Goal: Task Accomplishment & Management: Manage account settings

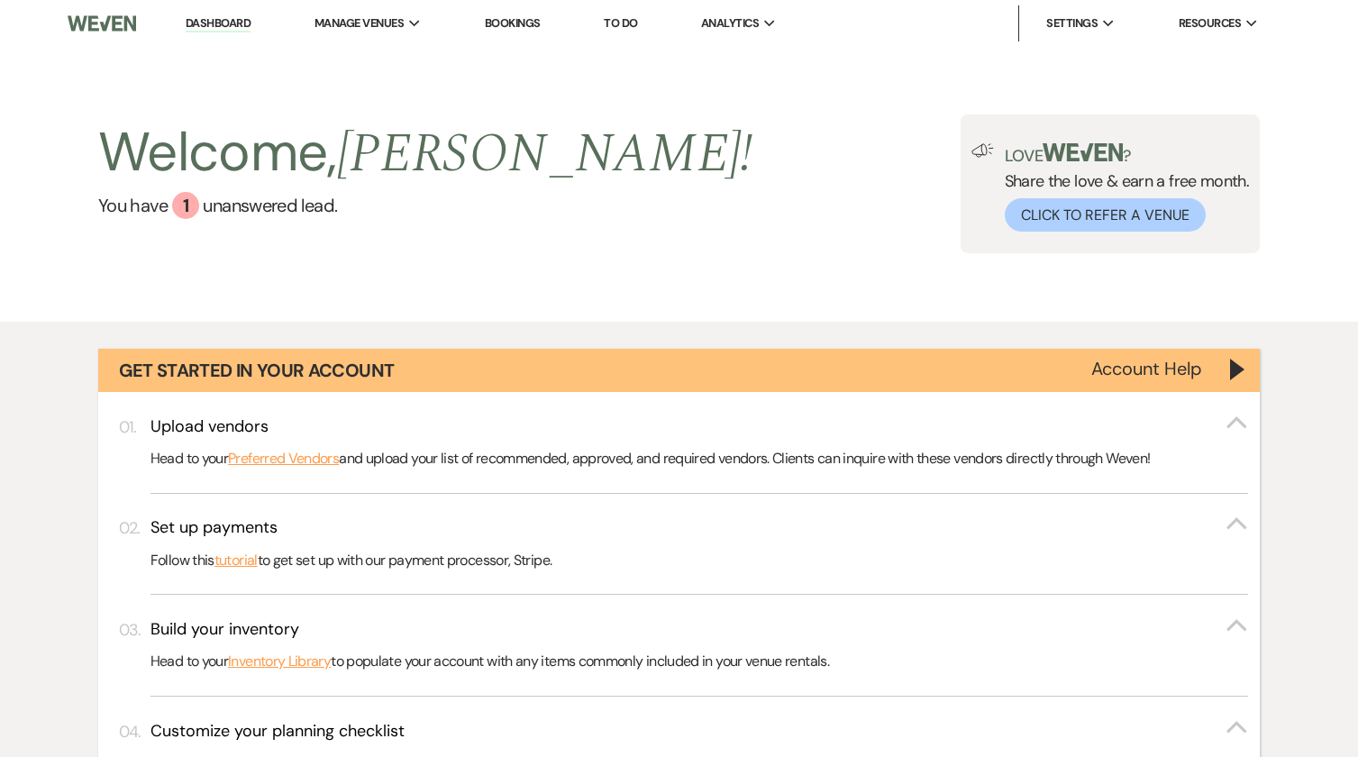
scroll to position [242, 0]
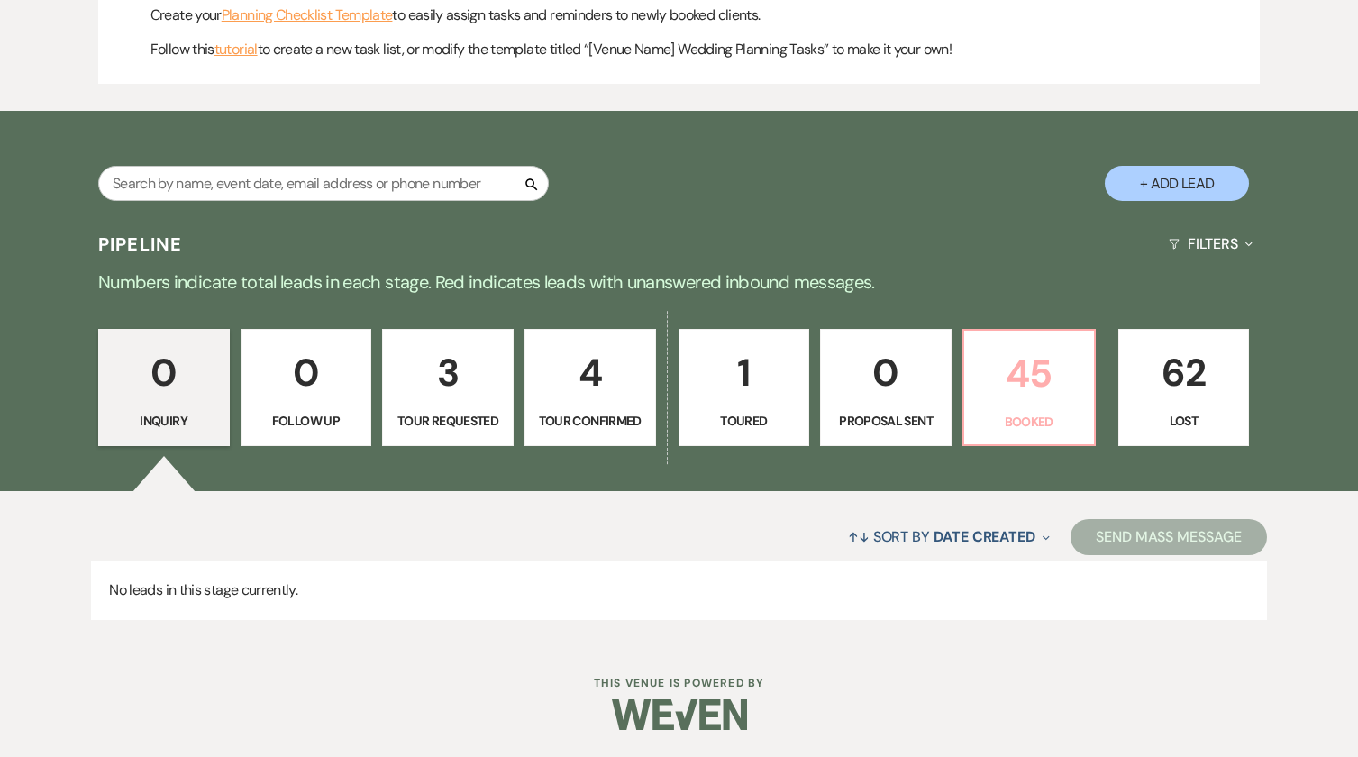
click at [1072, 388] on p "45" at bounding box center [1029, 373] width 108 height 60
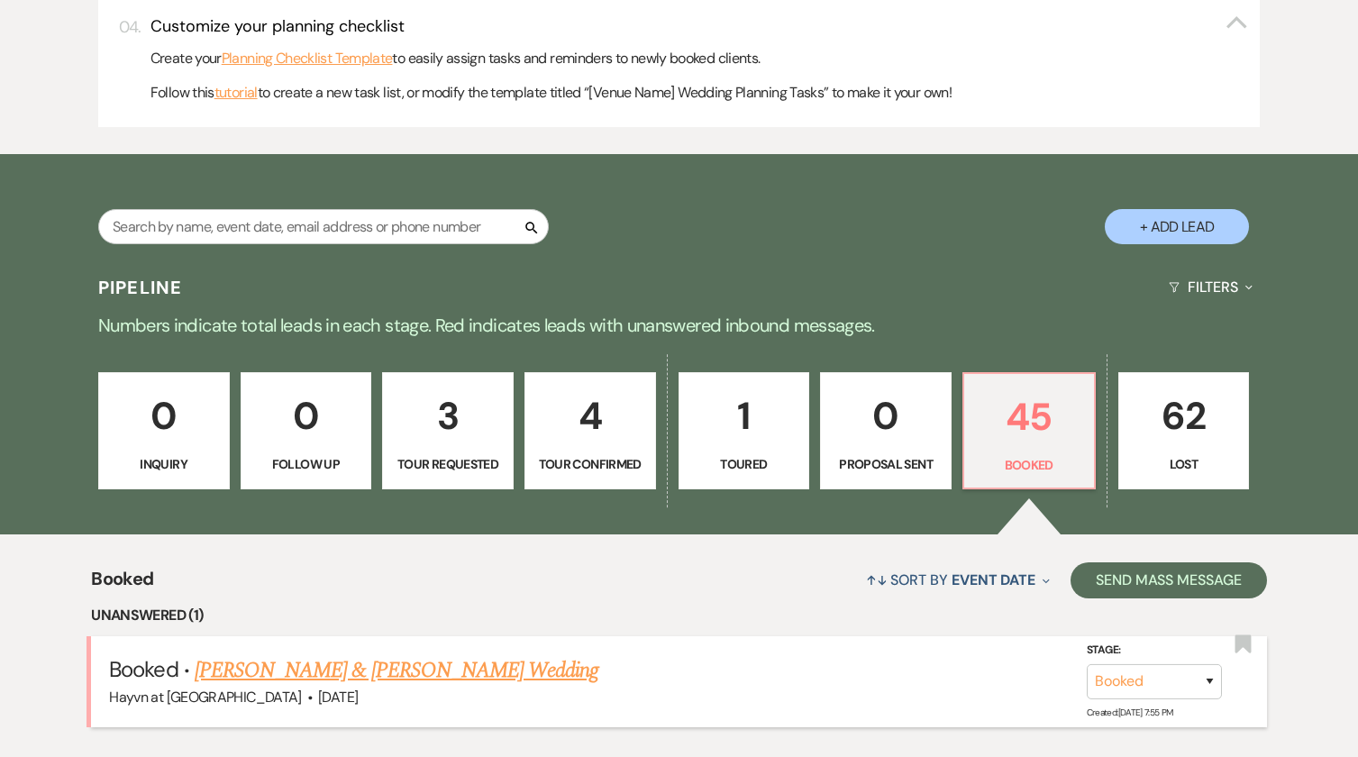
scroll to position [1109, 0]
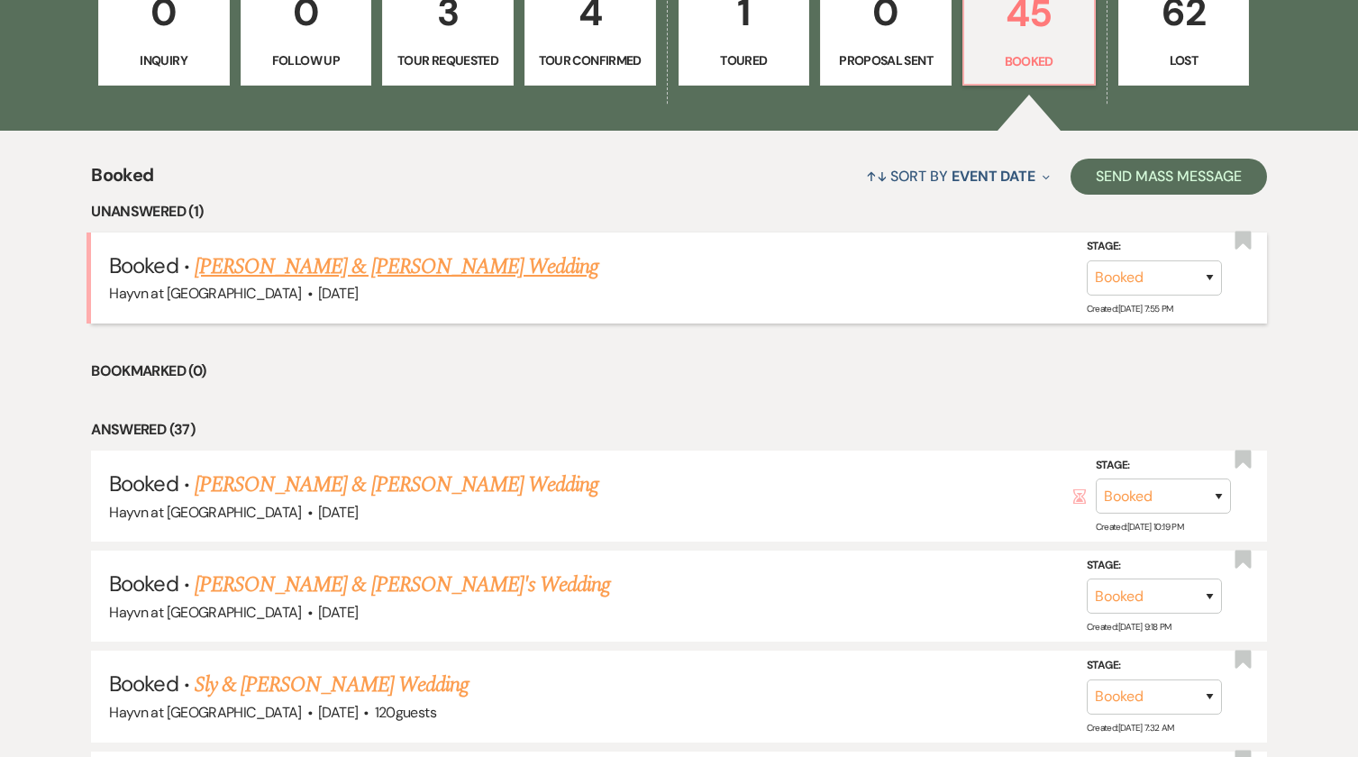
click at [465, 264] on link "[PERSON_NAME] & [PERSON_NAME] Wedding" at bounding box center [397, 267] width 404 height 32
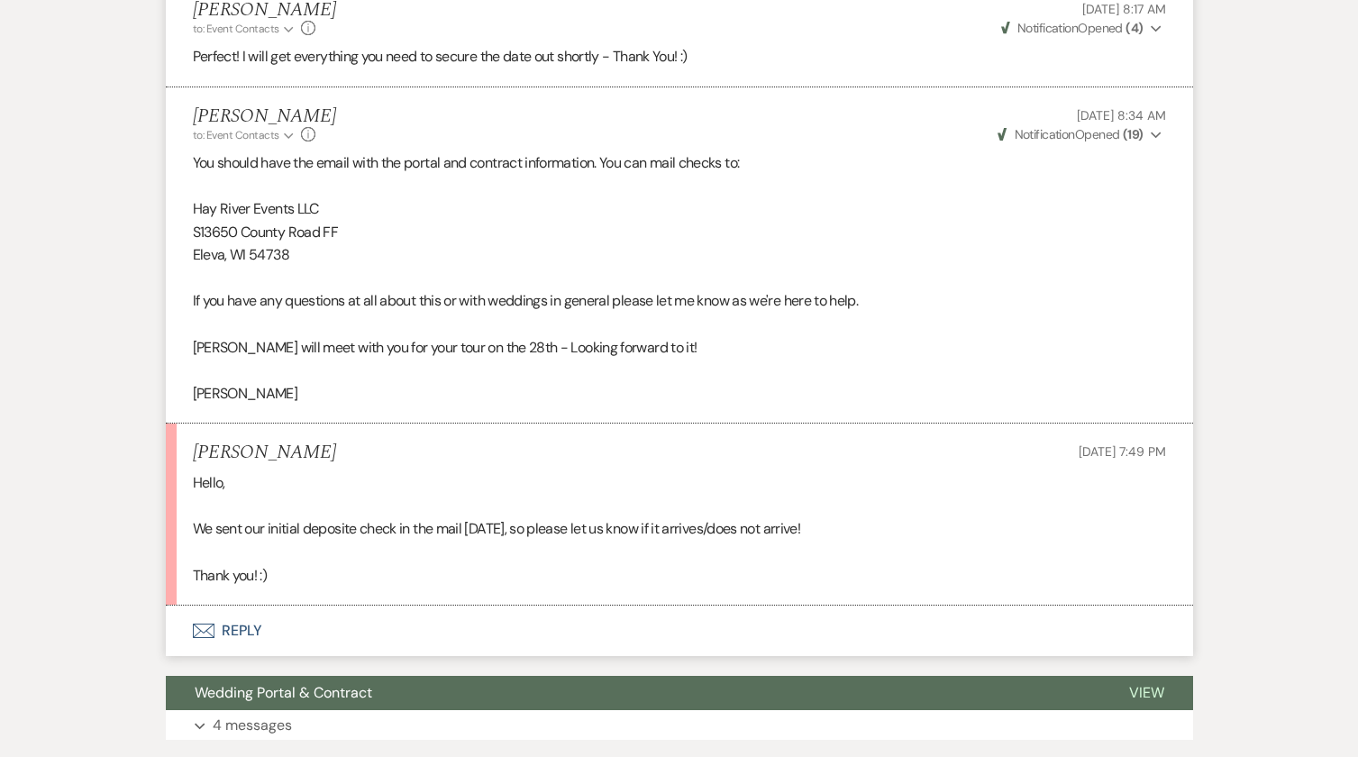
scroll to position [2848, 0]
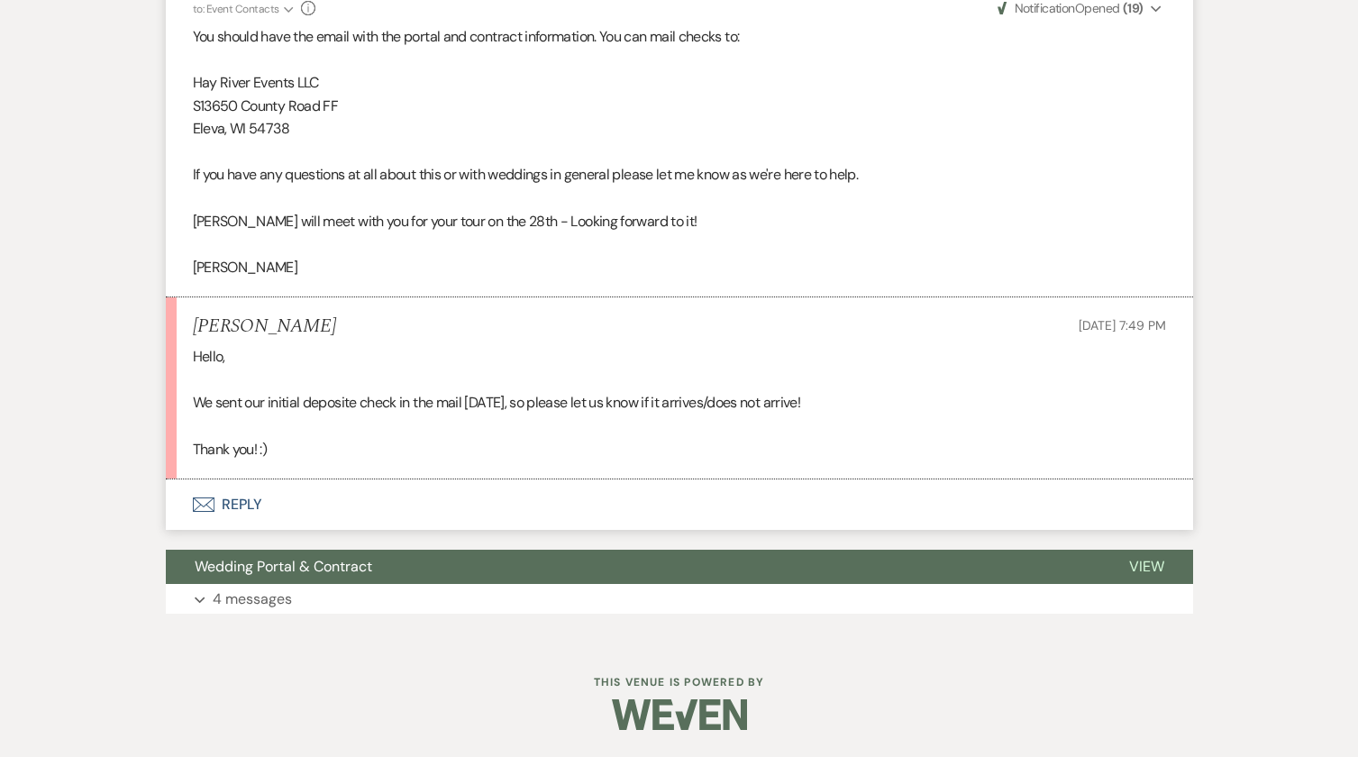
click at [249, 506] on button "Envelope Reply" at bounding box center [680, 505] width 1028 height 50
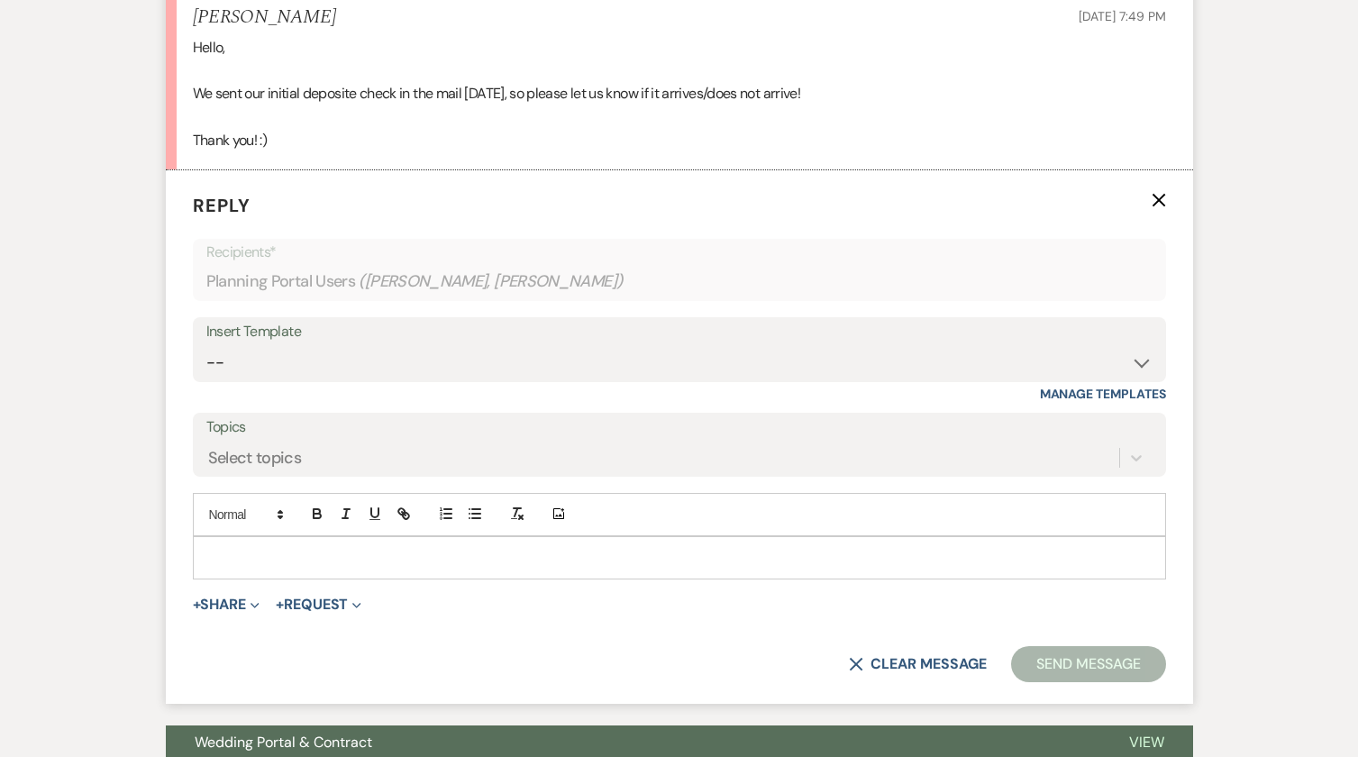
scroll to position [3136, 0]
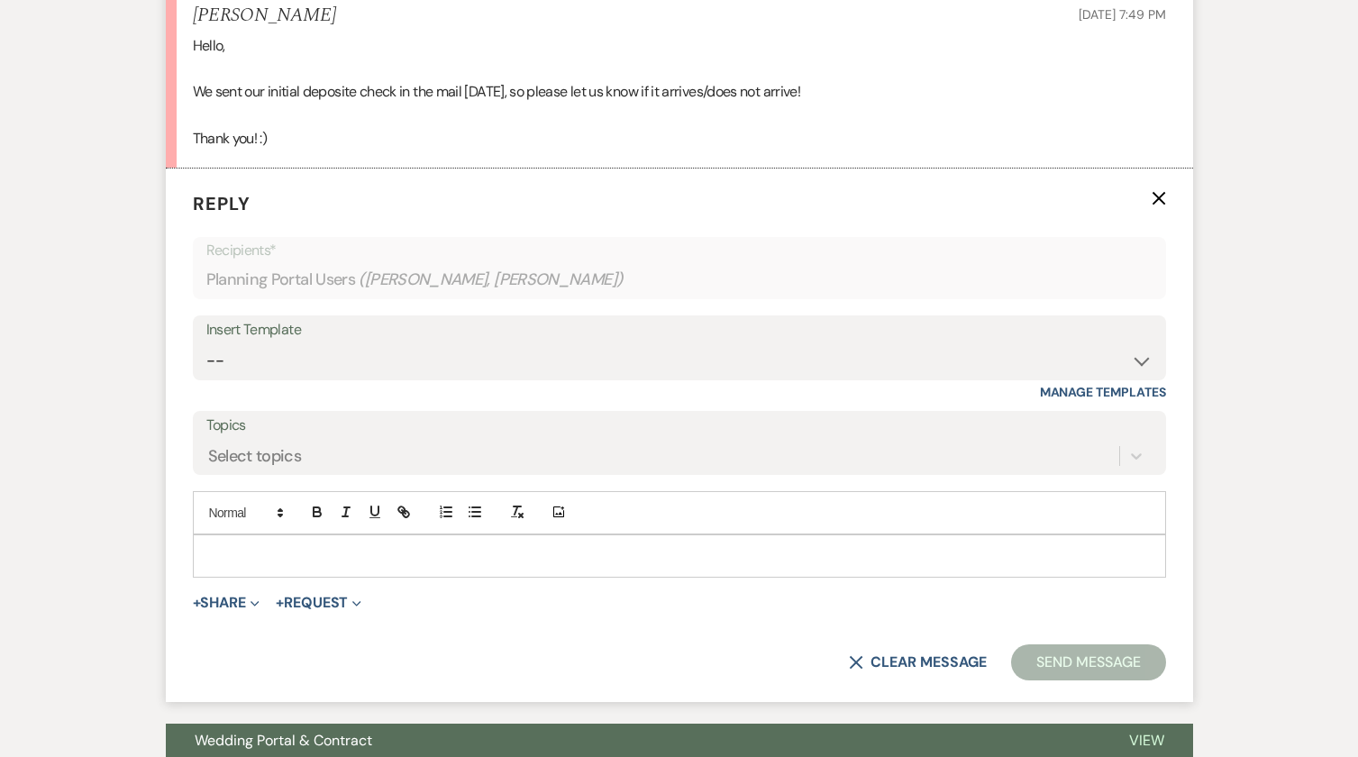
click at [272, 566] on p at bounding box center [679, 556] width 945 height 20
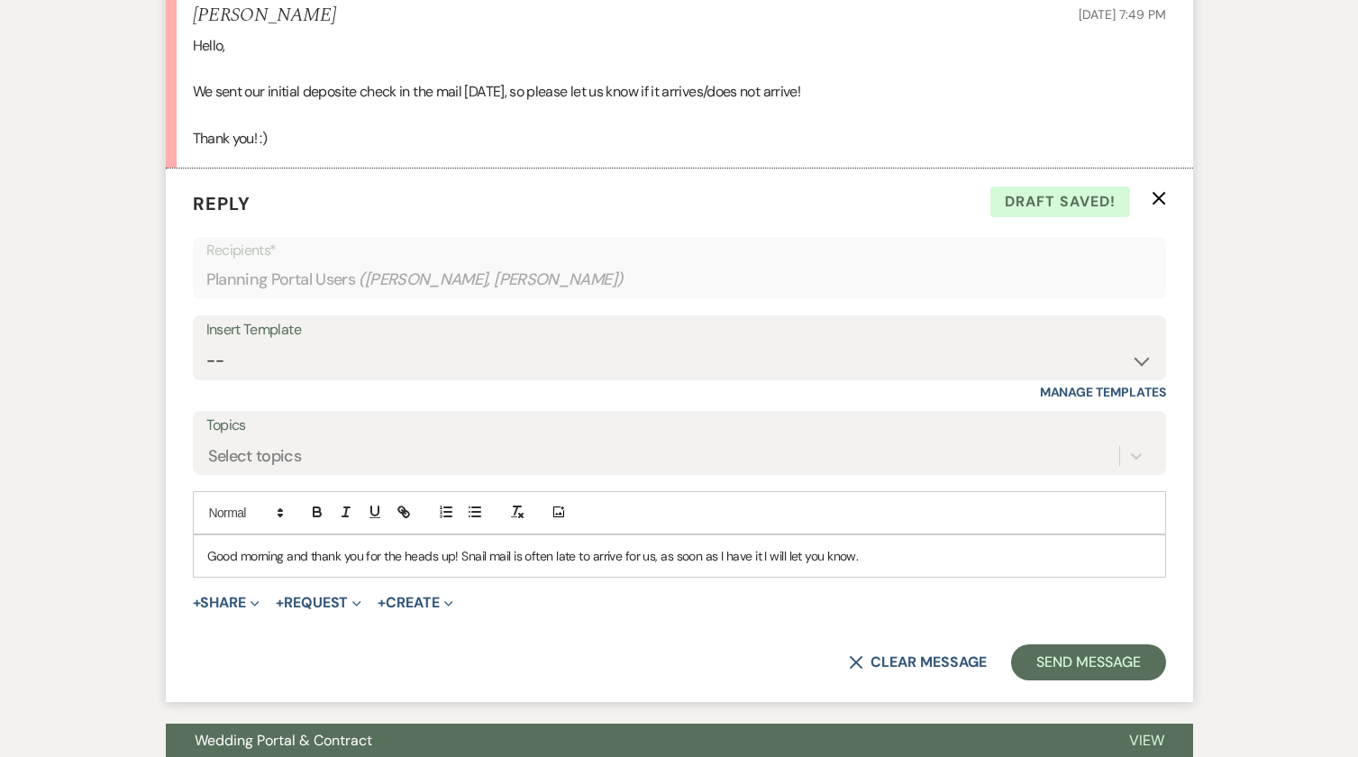
click at [655, 566] on p "Good morning and thank you for the heads up! Snail mail is often late to arrive…" at bounding box center [679, 556] width 945 height 20
click at [871, 566] on p "Good morning and thank you for the heads up! Snail mail is often late to arrive…" at bounding box center [679, 556] width 945 height 20
click at [1080, 680] on button "Send Message" at bounding box center [1088, 662] width 154 height 36
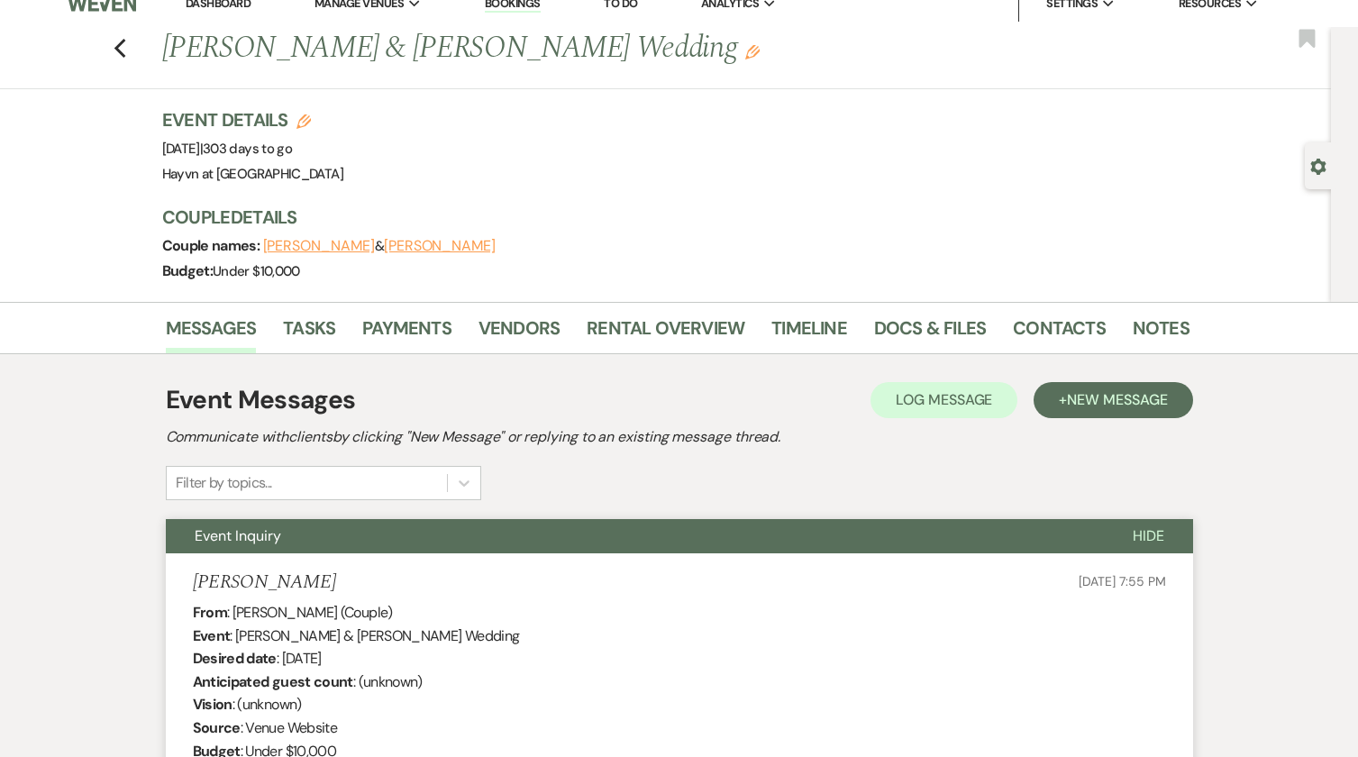
scroll to position [0, 0]
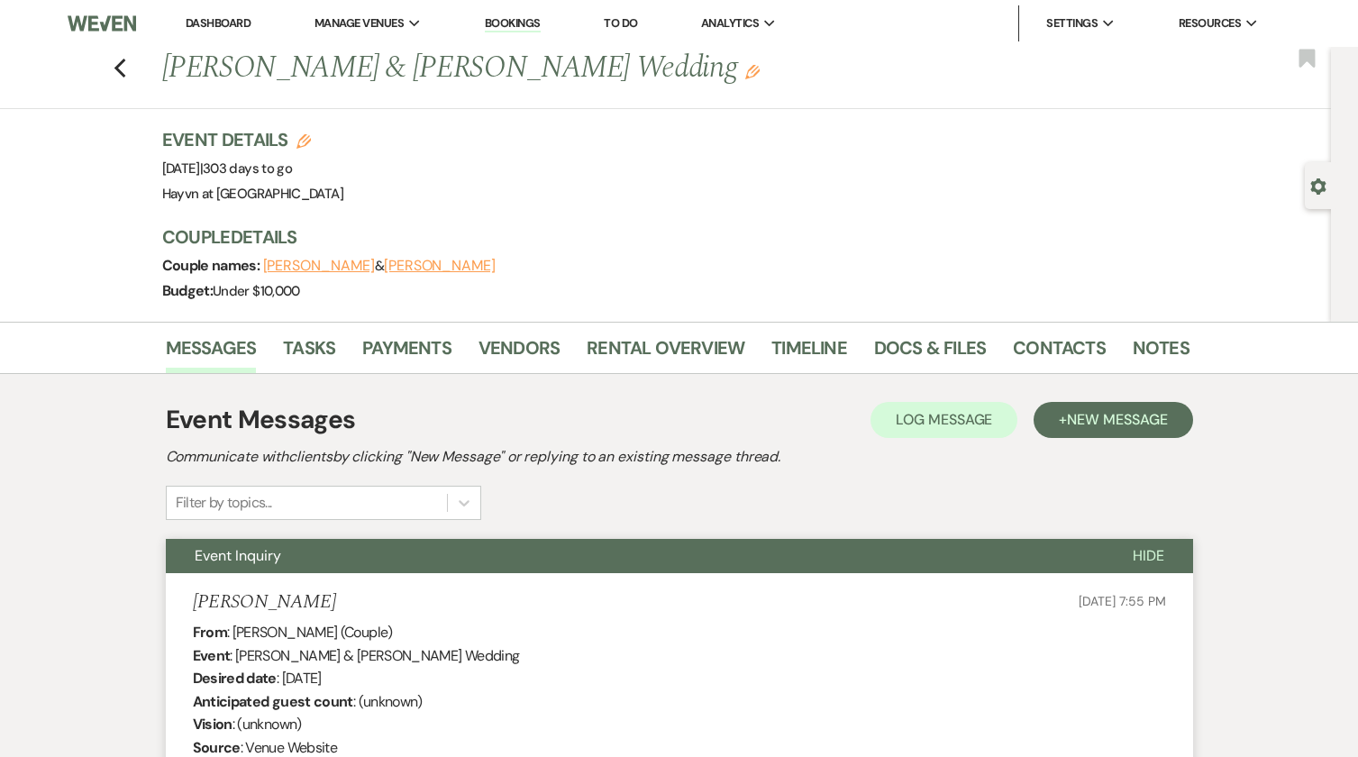
click at [209, 22] on link "Dashboard" at bounding box center [218, 22] width 65 height 15
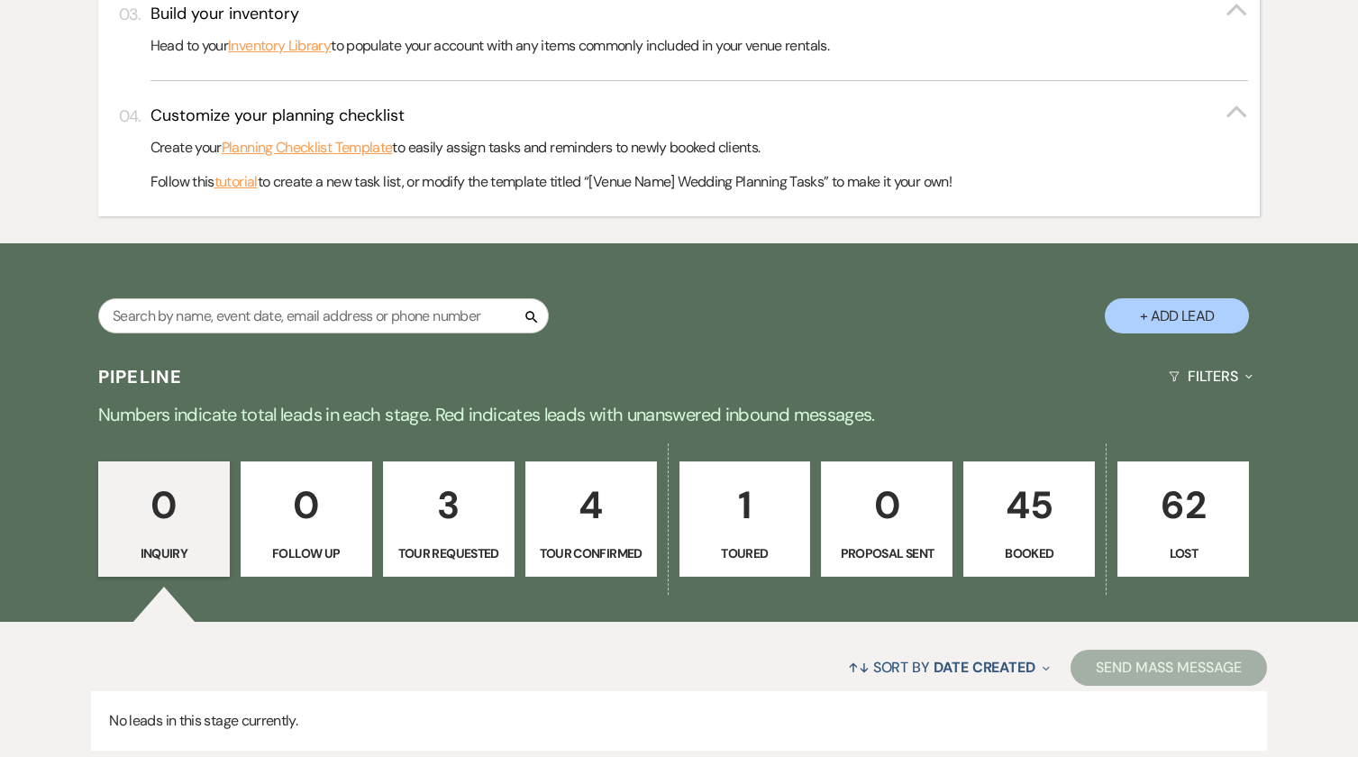
scroll to position [746, 0]
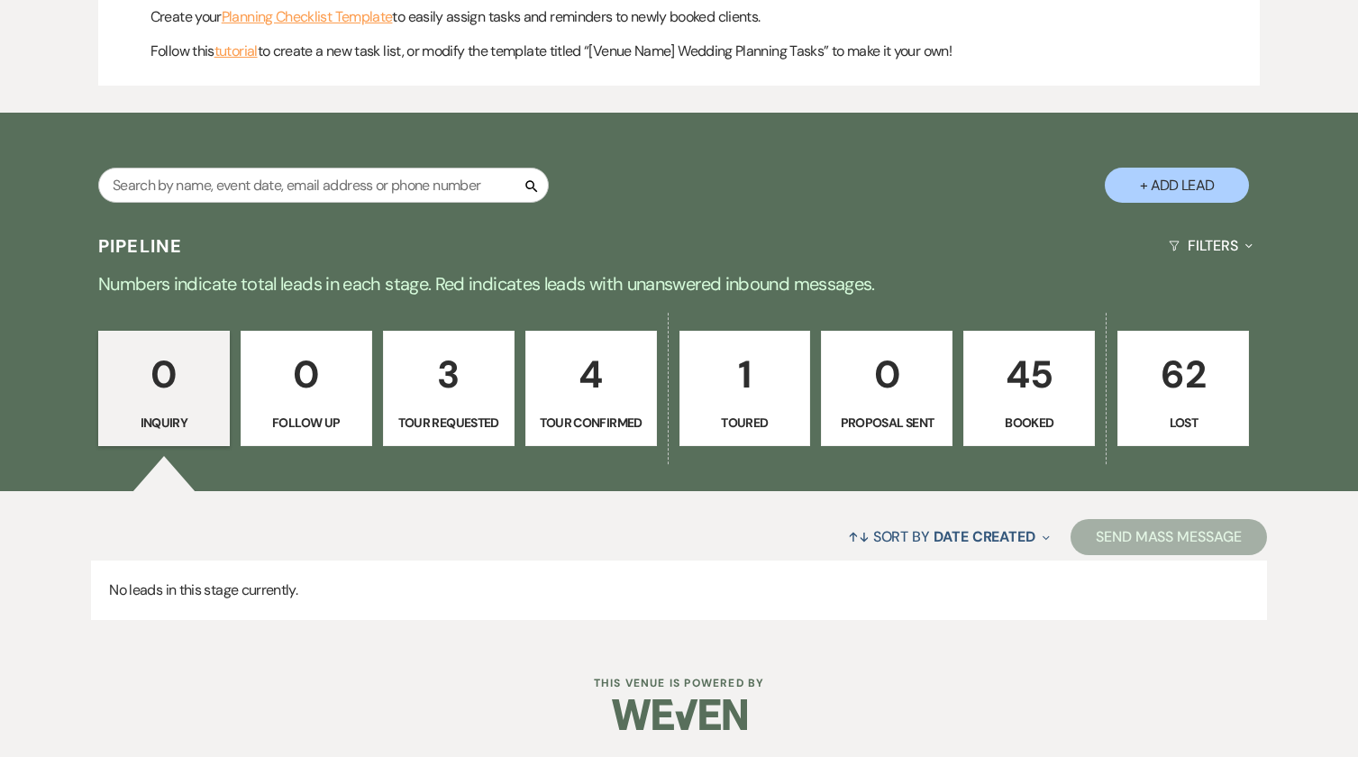
click at [625, 419] on p "Tour Confirmed" at bounding box center [591, 423] width 108 height 20
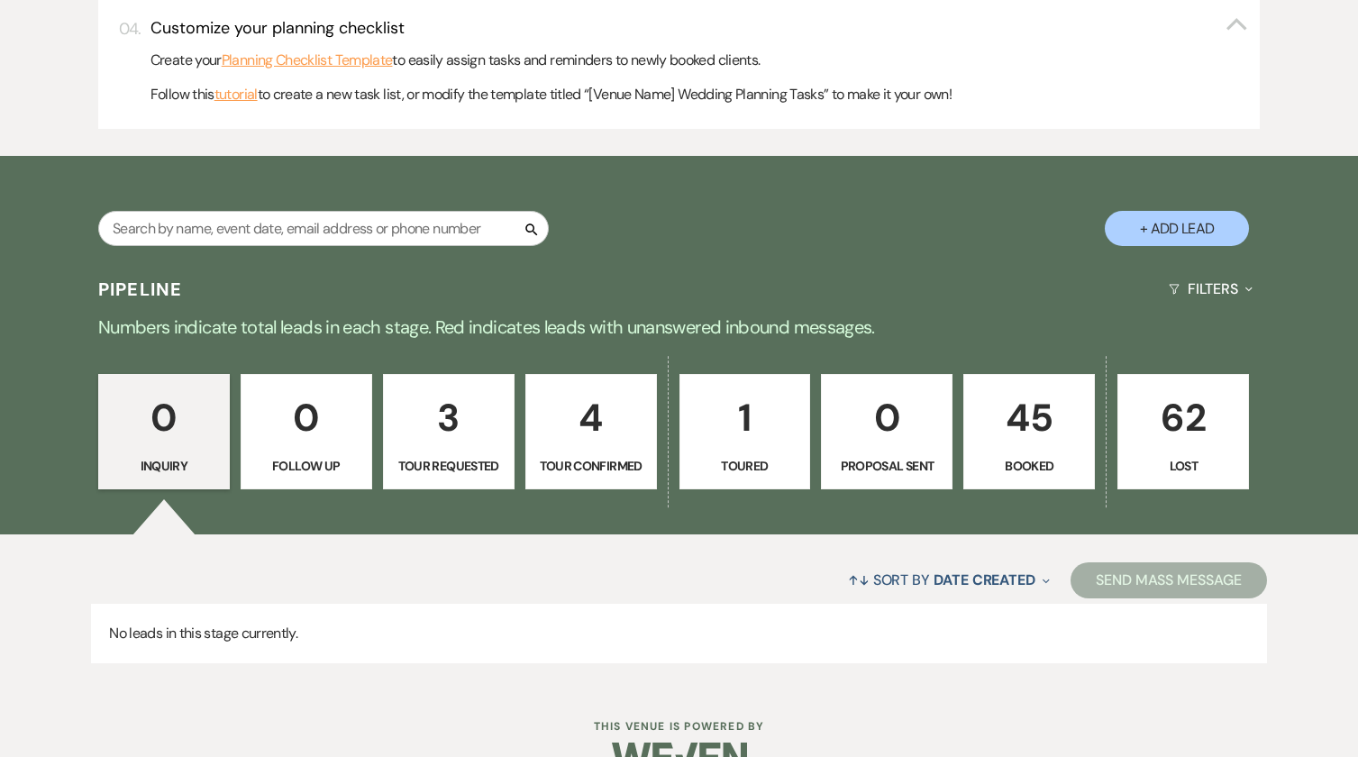
select select "4"
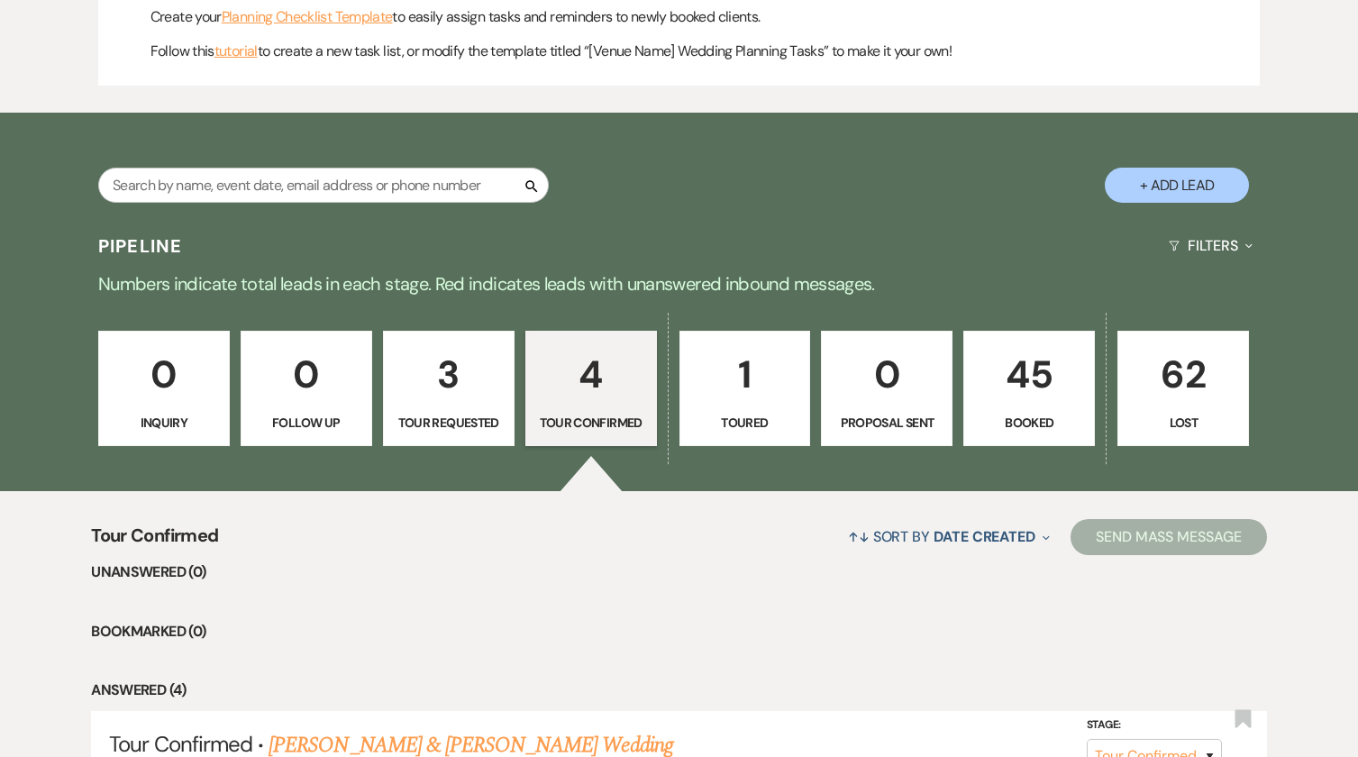
click at [736, 397] on p "1" at bounding box center [745, 374] width 108 height 60
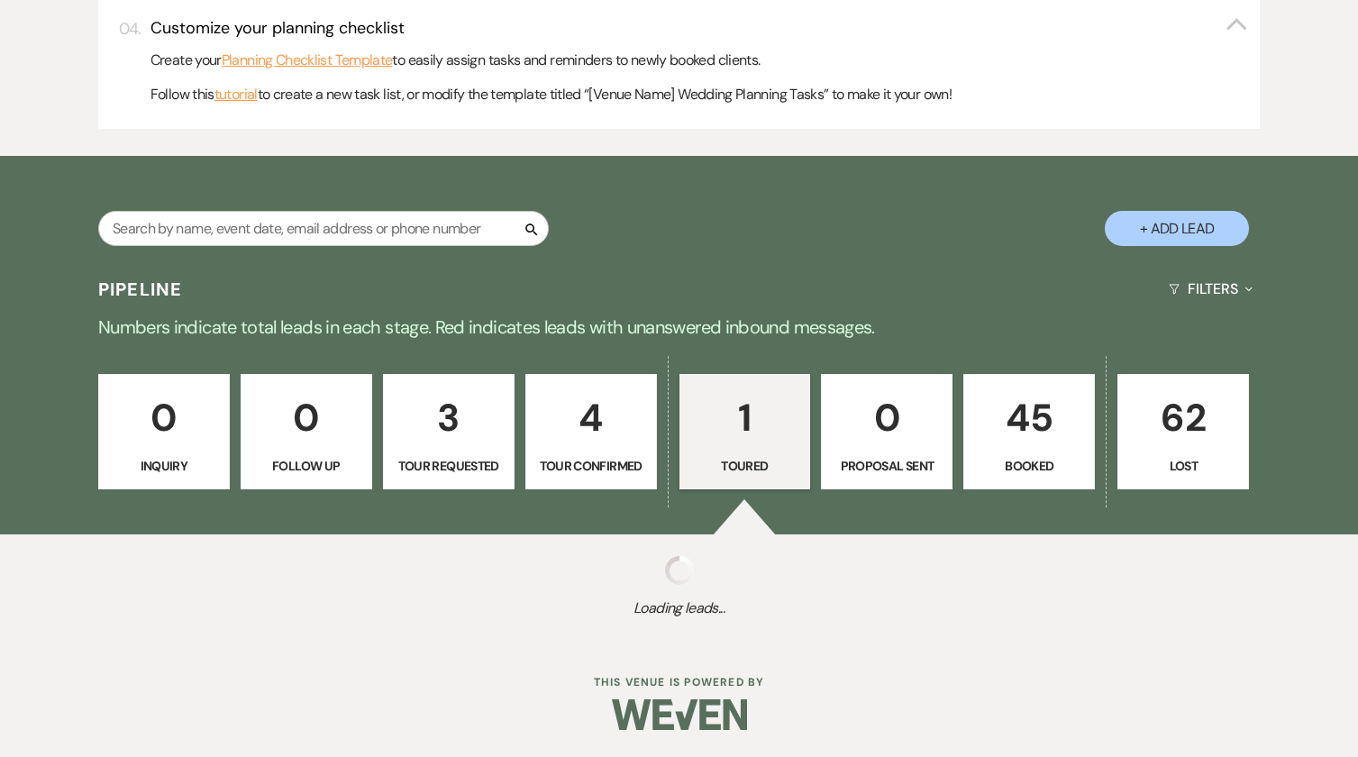
select select "5"
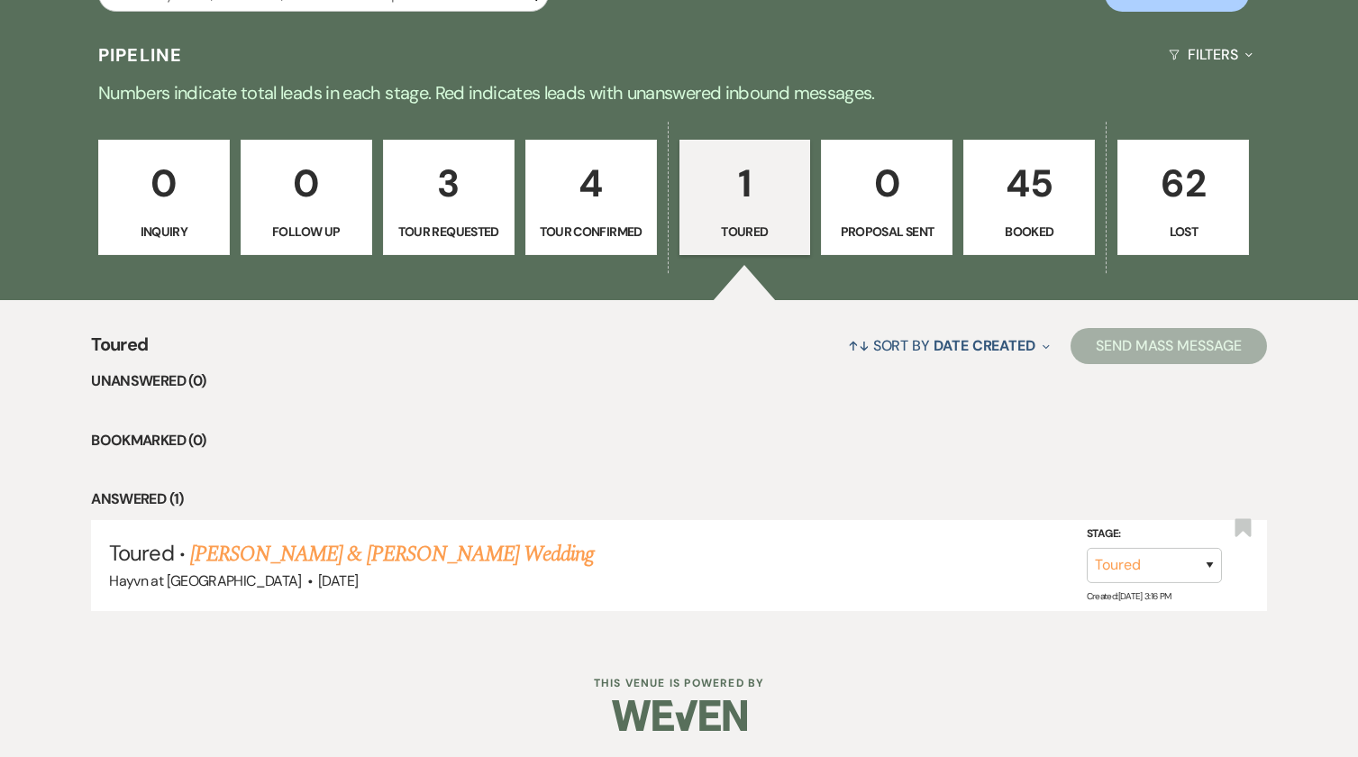
scroll to position [938, 0]
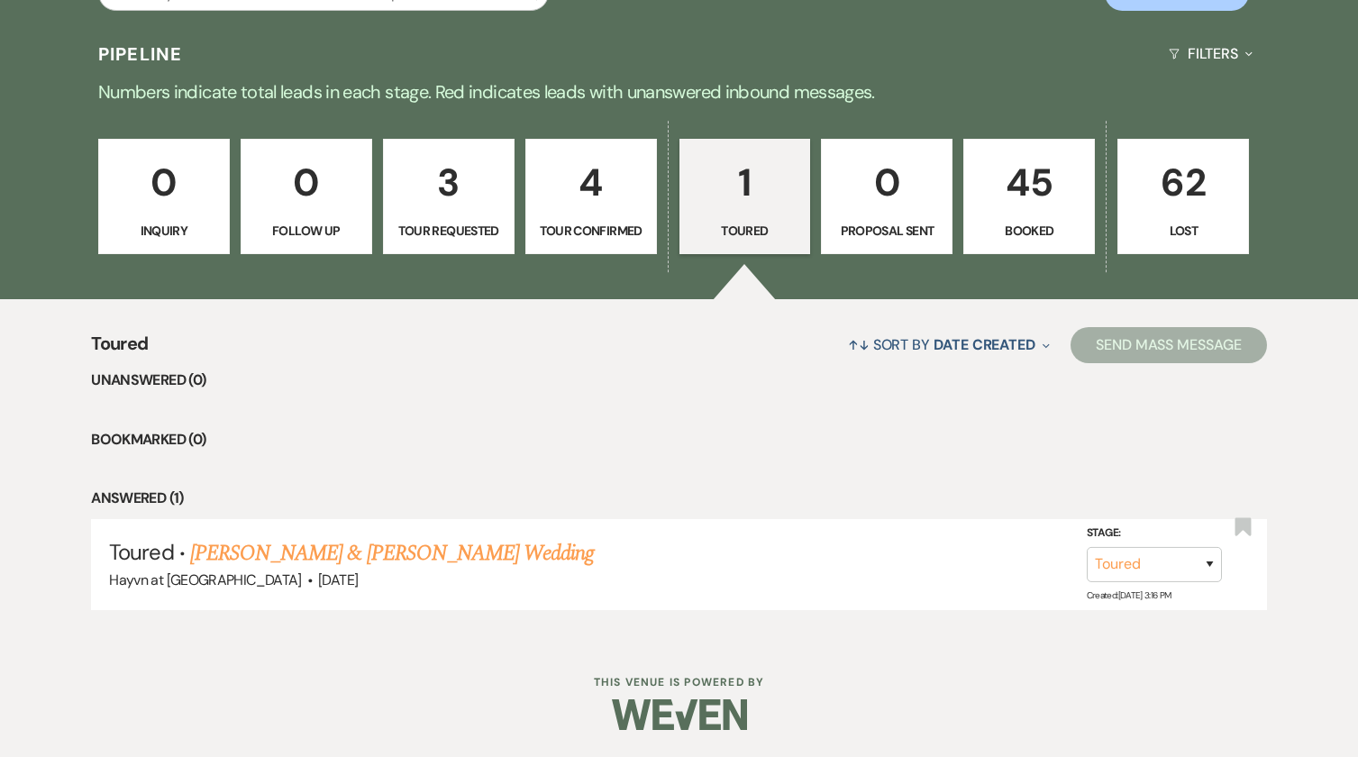
click at [385, 545] on link "[PERSON_NAME] & [PERSON_NAME] Wedding" at bounding box center [392, 553] width 404 height 32
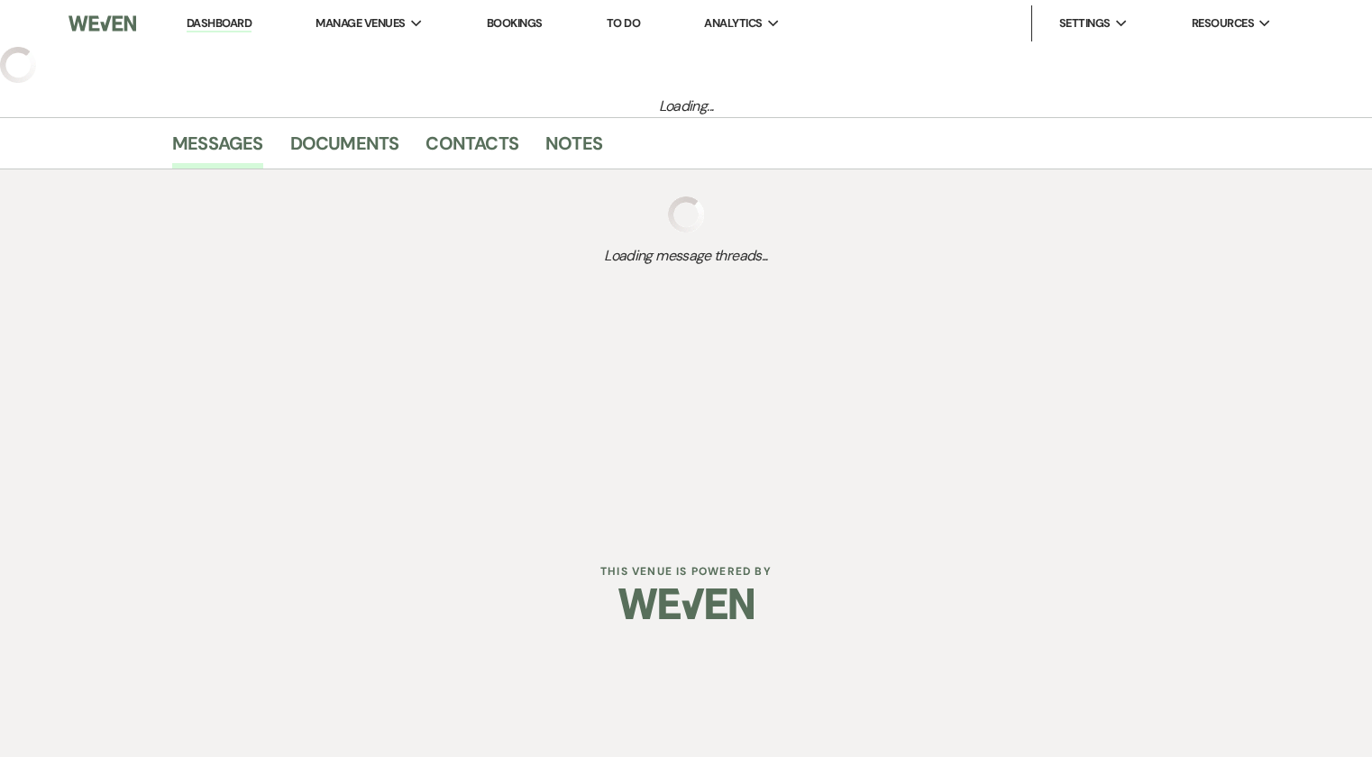
select select "5"
select select "8"
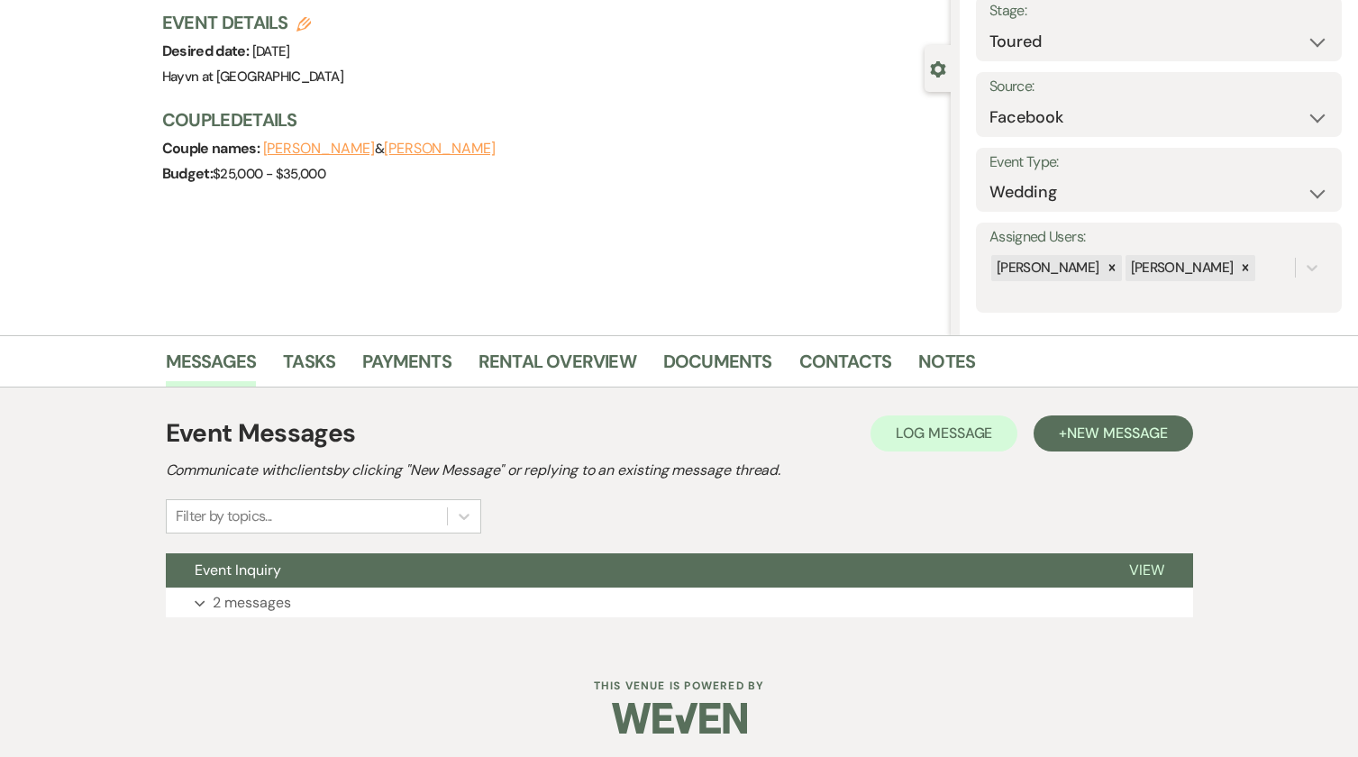
scroll to position [121, 0]
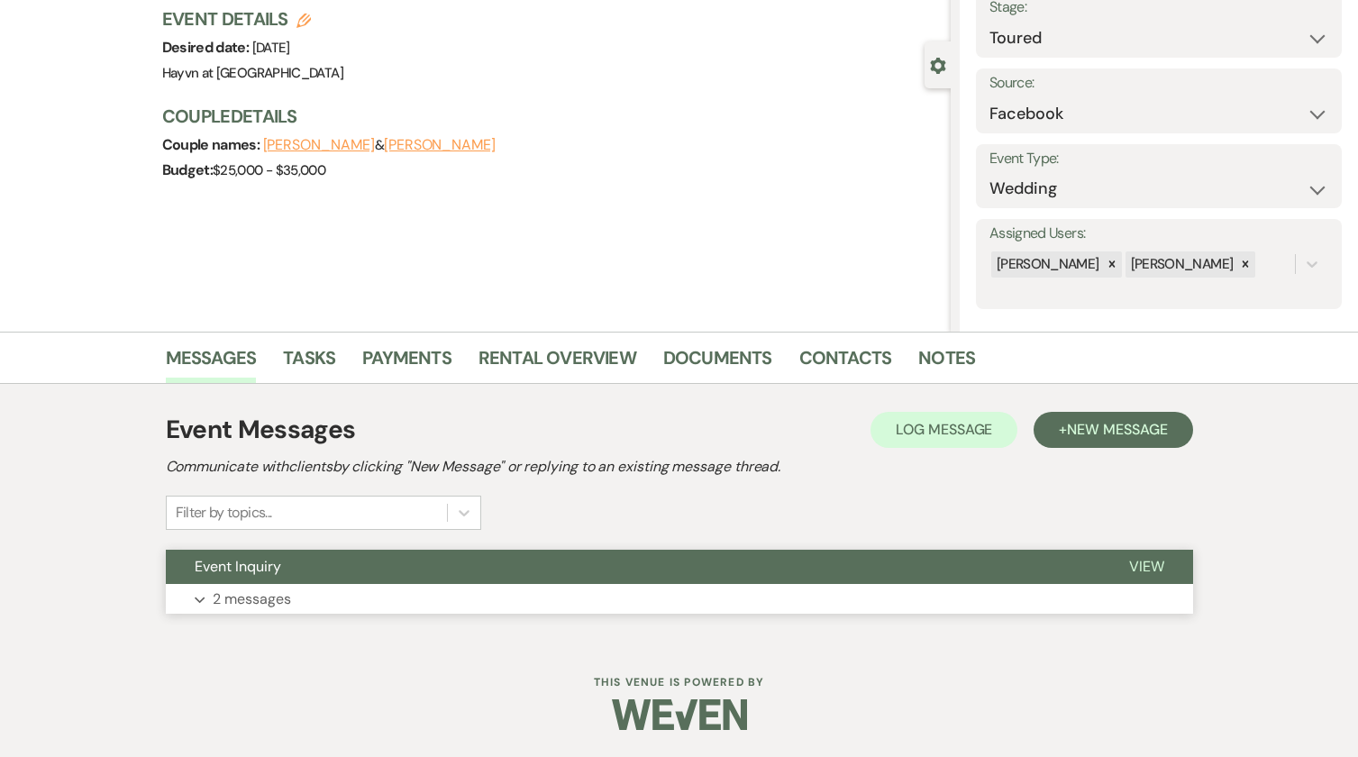
click at [200, 592] on button "Expand 2 messages" at bounding box center [680, 599] width 1028 height 31
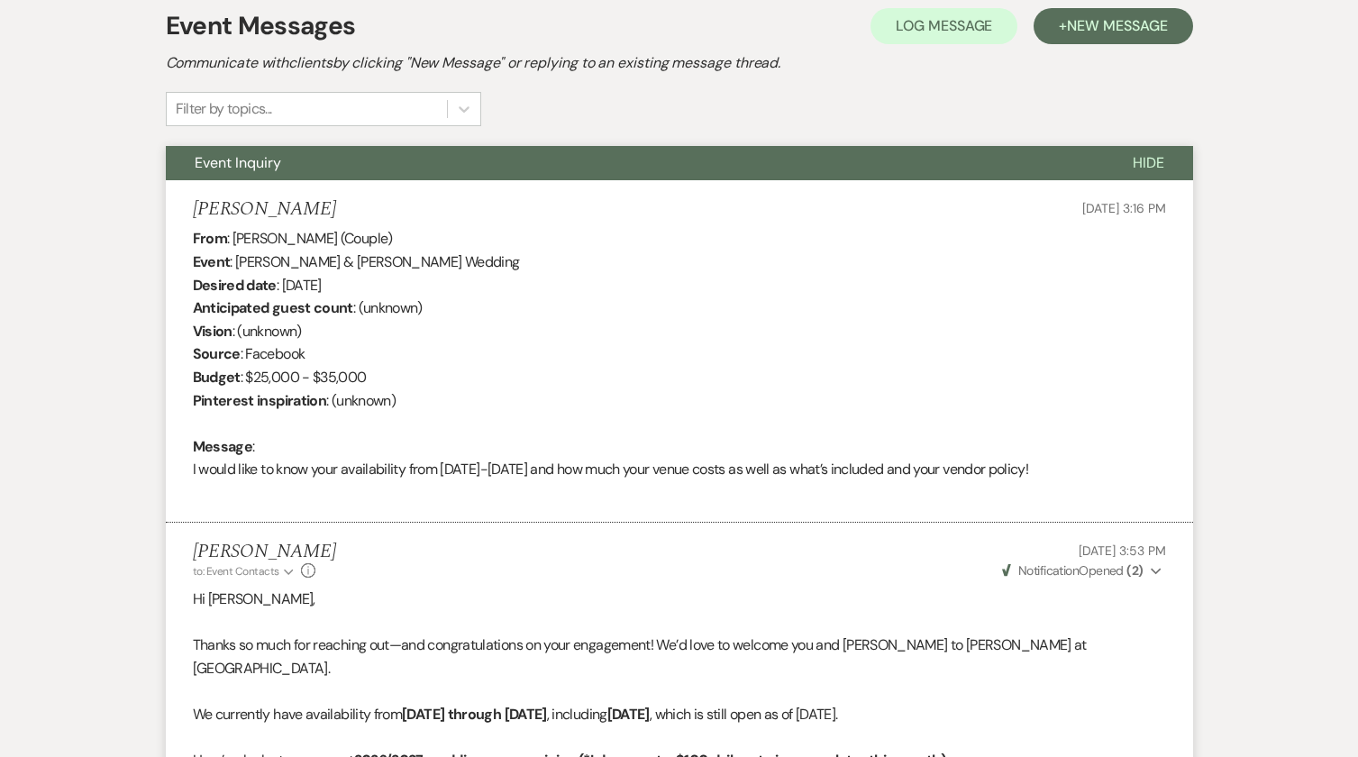
scroll to position [524, 0]
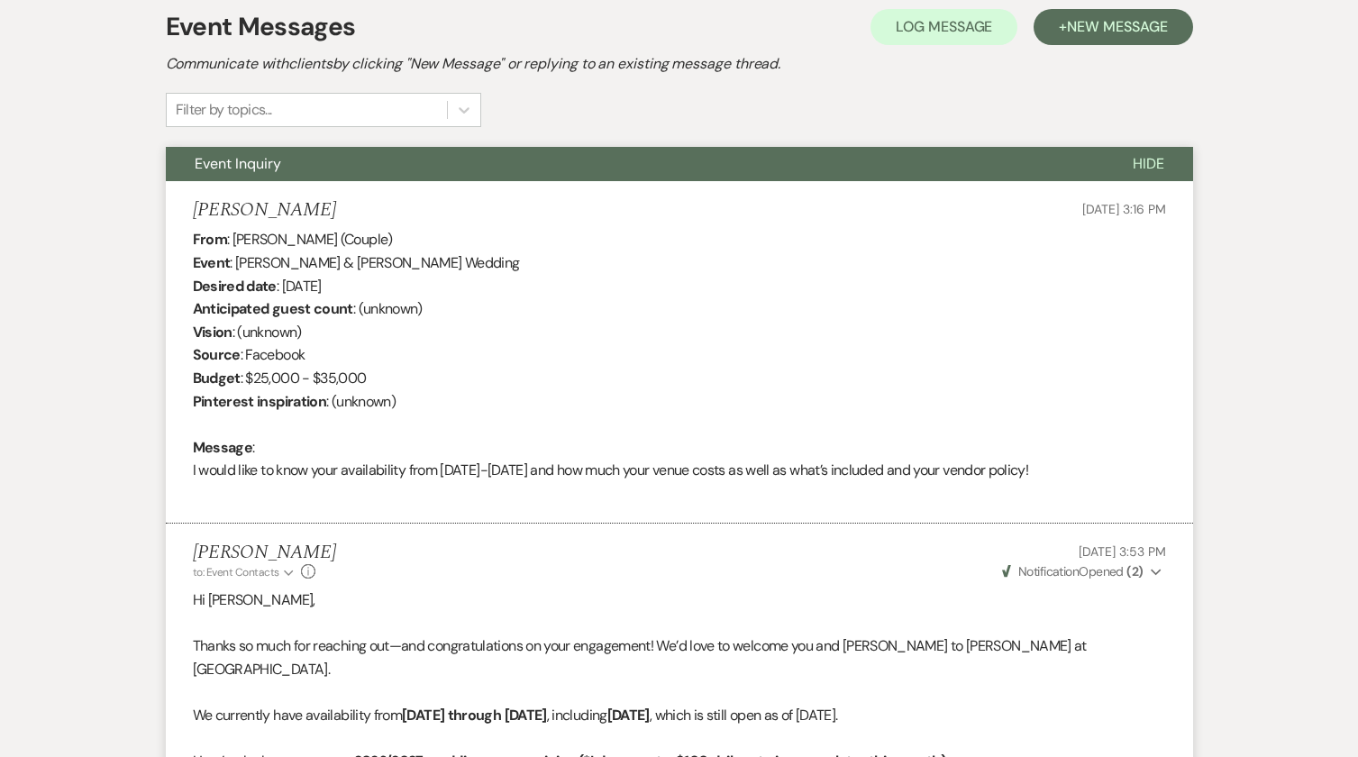
drag, startPoint x: 313, startPoint y: 213, endPoint x: 251, endPoint y: 215, distance: 61.3
click at [251, 215] on div "[PERSON_NAME] [DATE] 3:16 PM" at bounding box center [679, 210] width 973 height 23
copy h5 "[PERSON_NAME]"
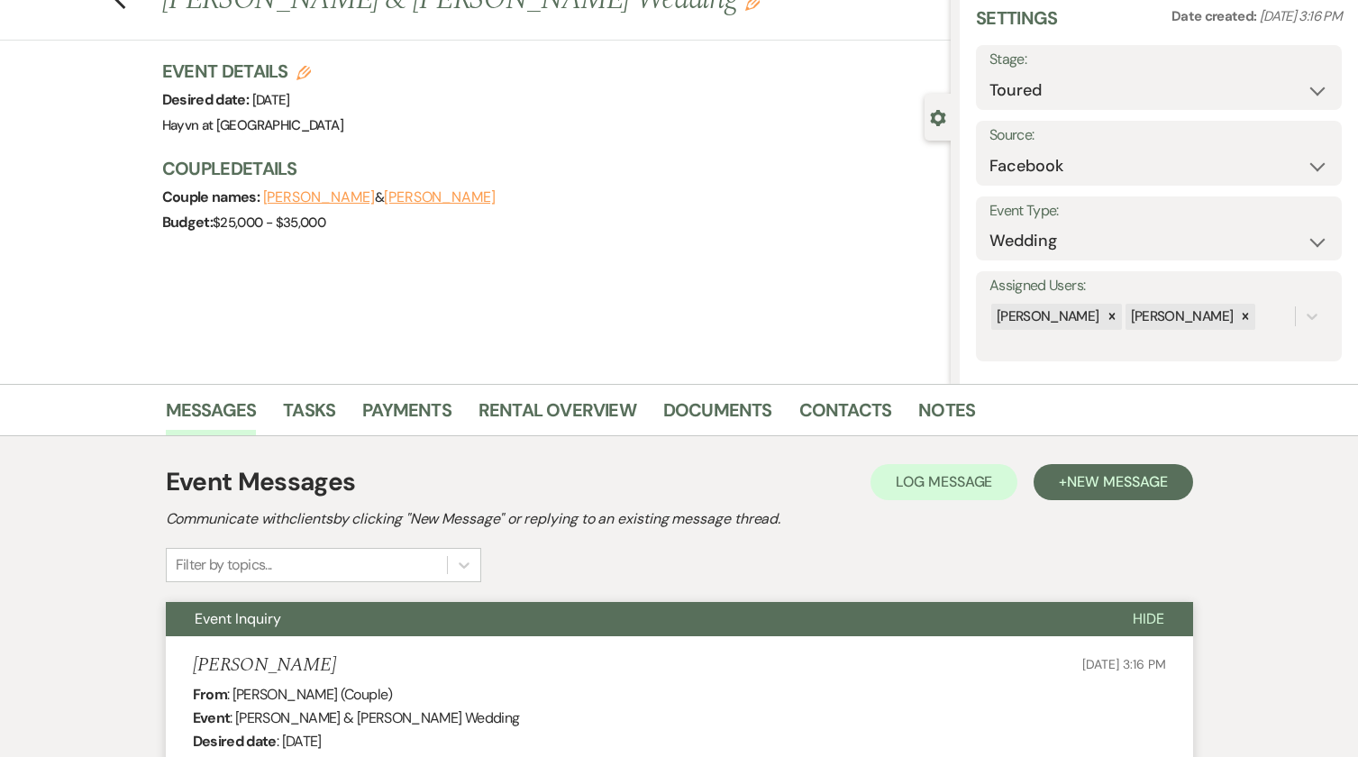
scroll to position [0, 0]
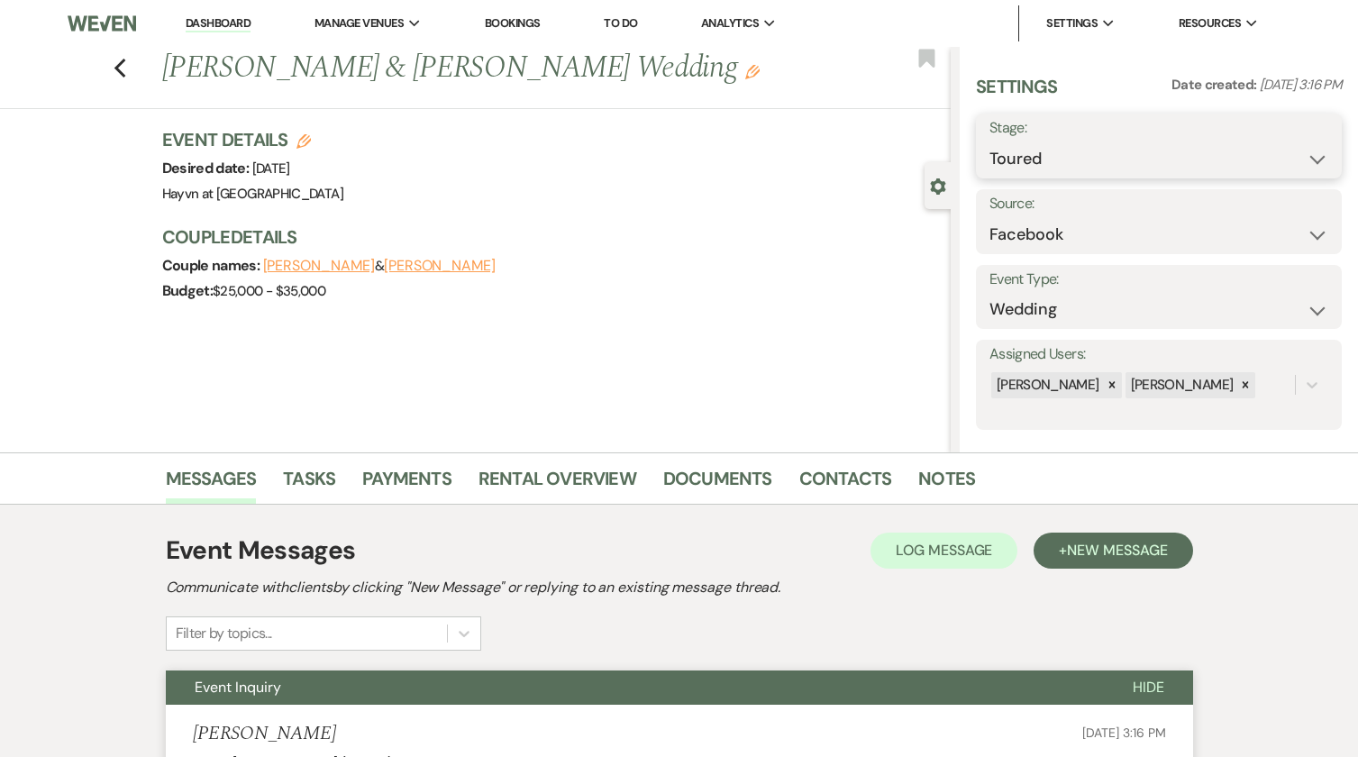
click at [1297, 163] on select "Inquiry Follow Up Tour Requested Tour Confirmed Toured Proposal Sent Booked Lost" at bounding box center [1159, 159] width 339 height 35
select select "8"
click at [990, 142] on select "Inquiry Follow Up Tour Requested Tour Confirmed Toured Proposal Sent Booked Lost" at bounding box center [1159, 159] width 339 height 35
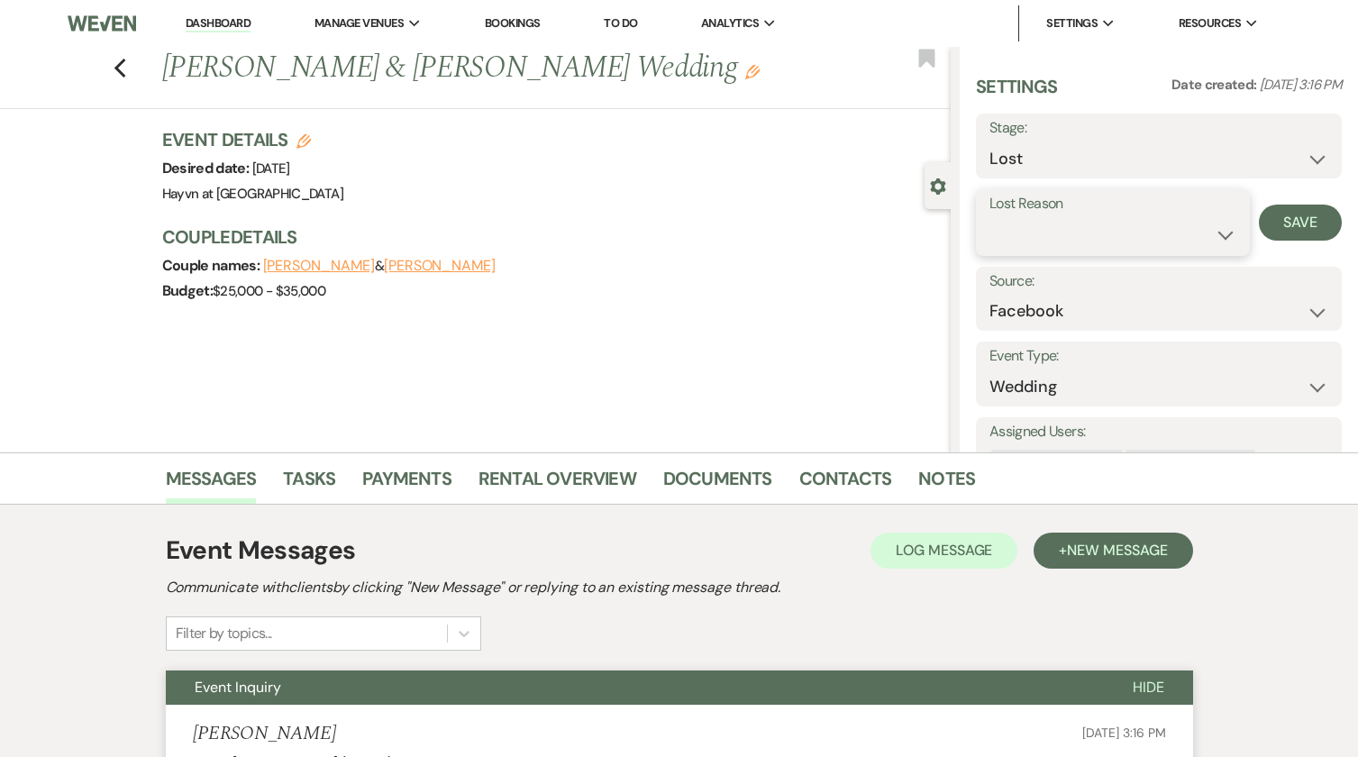
click at [1182, 240] on select "Booked Elsewhere Budget Date Unavailable No Response Not a Good Match Capacity …" at bounding box center [1113, 234] width 247 height 35
select select "5"
click at [990, 217] on select "Booked Elsewhere Budget Date Unavailable No Response Not a Good Match Capacity …" at bounding box center [1113, 234] width 247 height 35
click at [1288, 229] on button "Save" at bounding box center [1300, 223] width 83 height 36
click at [236, 21] on link "Dashboard" at bounding box center [218, 23] width 65 height 17
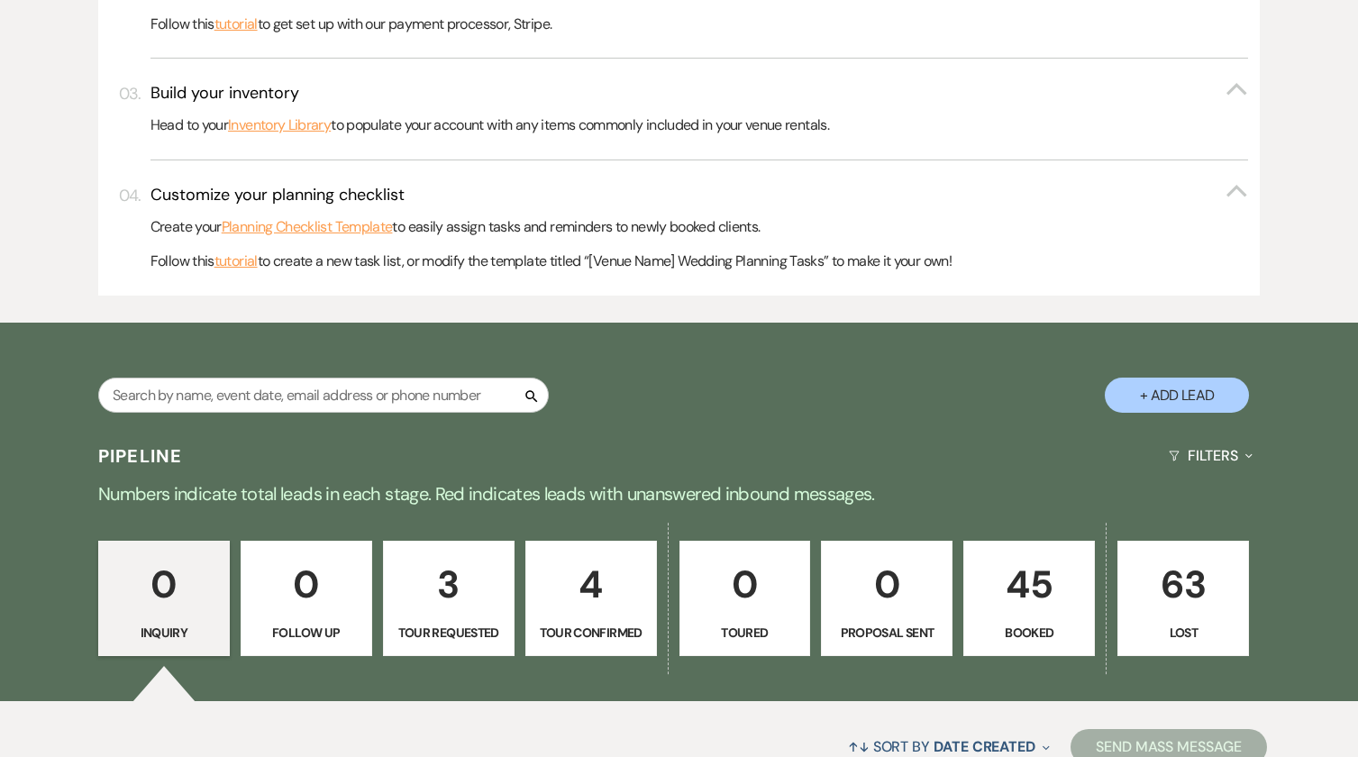
scroll to position [746, 0]
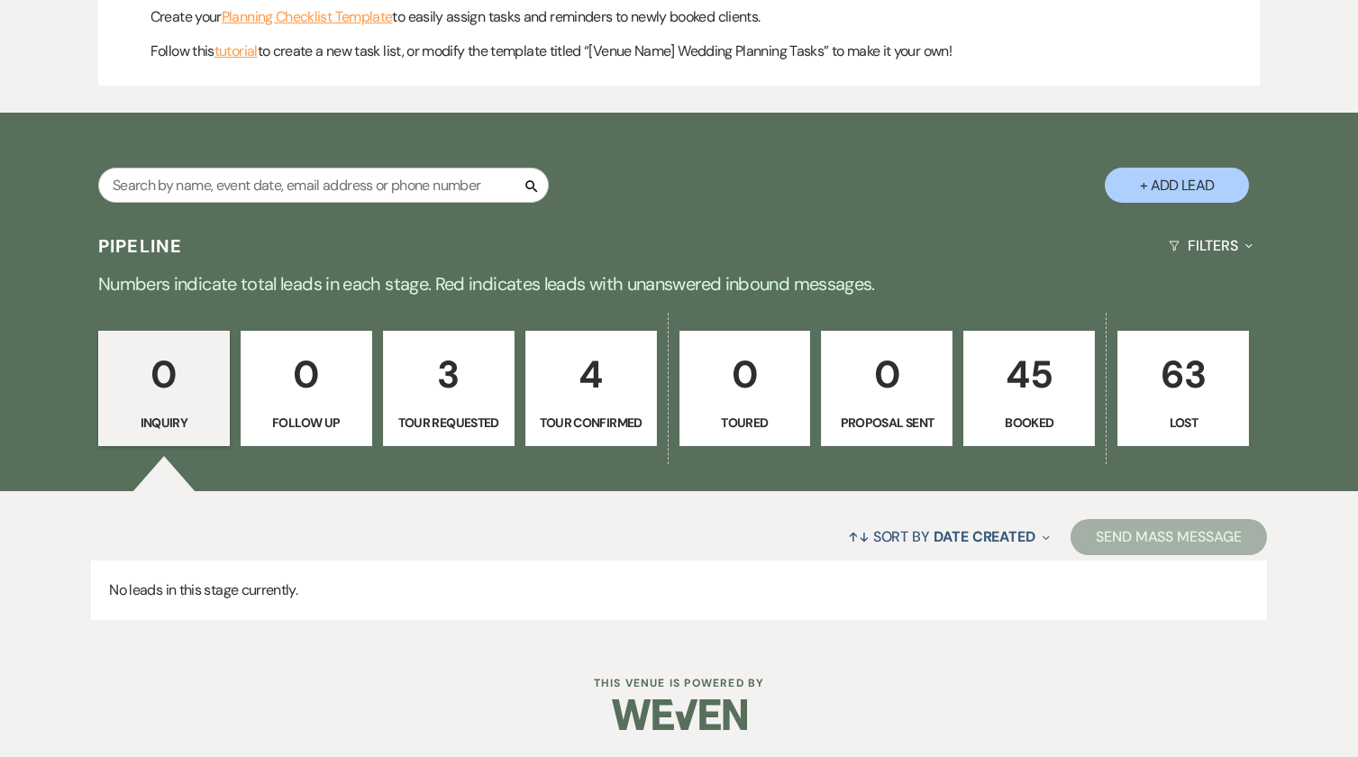
click at [635, 408] on link "4 Tour Confirmed" at bounding box center [591, 388] width 132 height 115
select select "4"
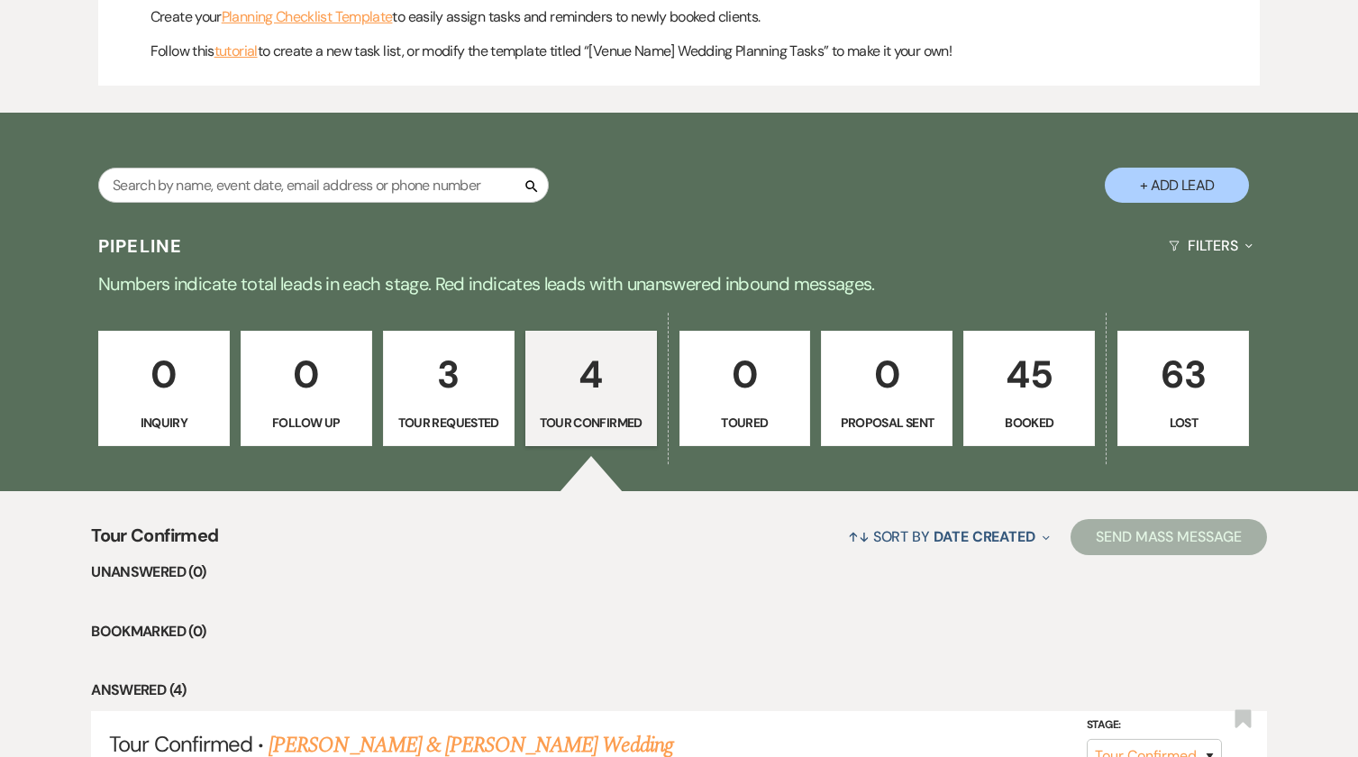
scroll to position [1197, 0]
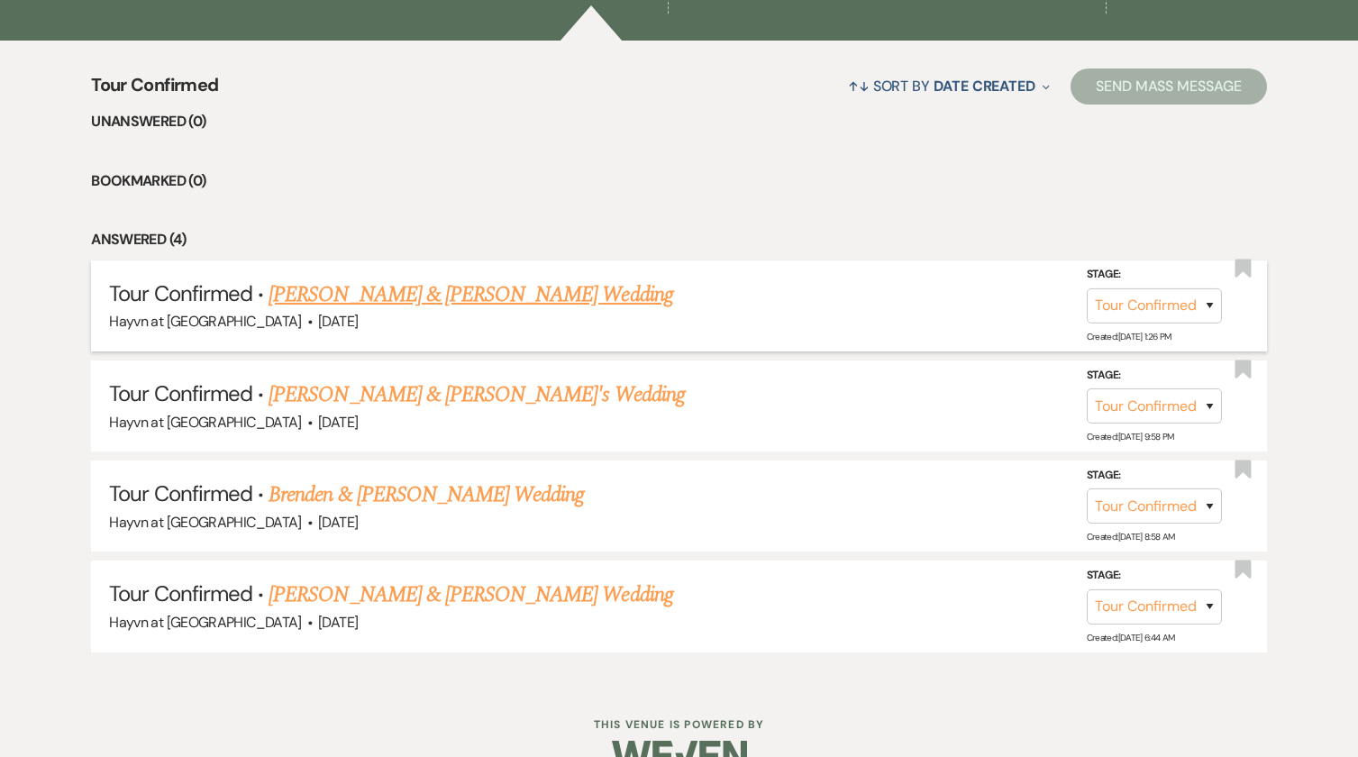
click at [503, 297] on link "[PERSON_NAME] & [PERSON_NAME] Wedding" at bounding box center [471, 295] width 404 height 32
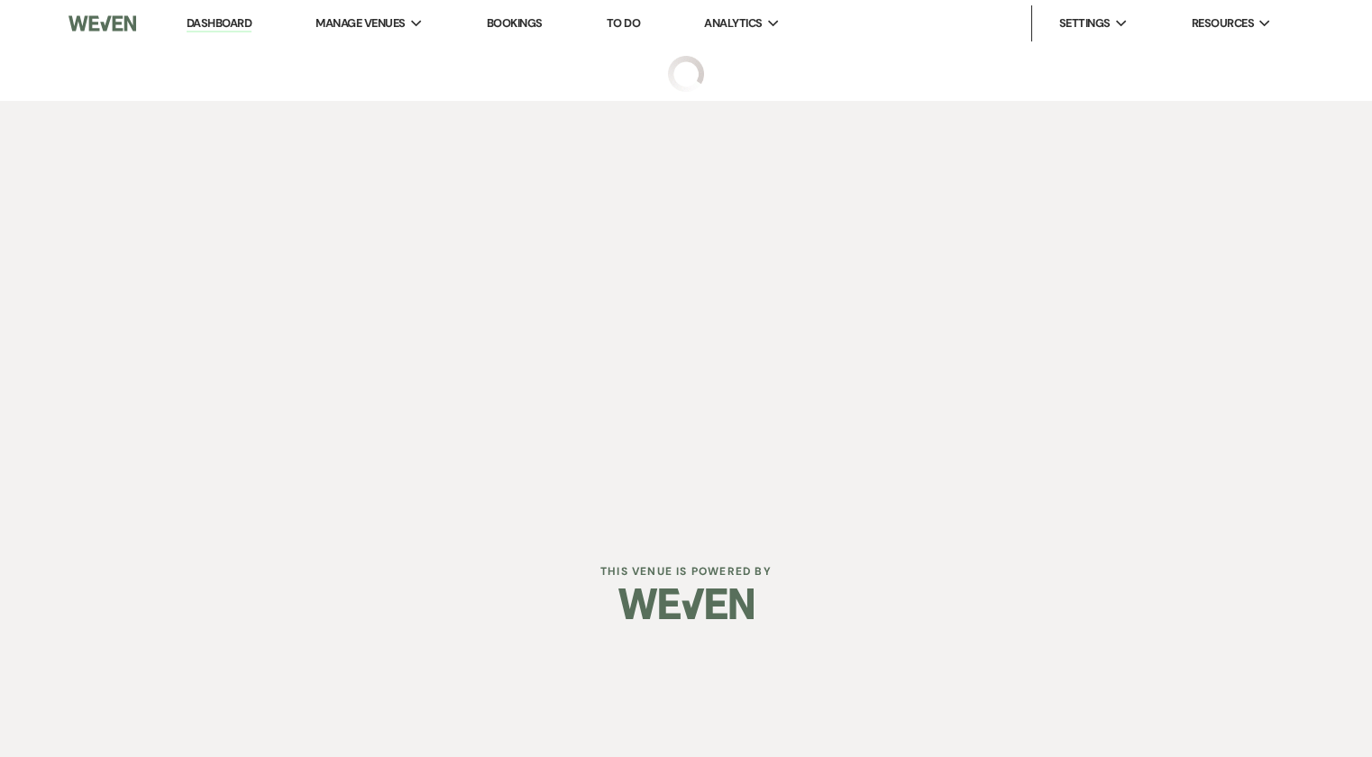
select select "4"
select select "5"
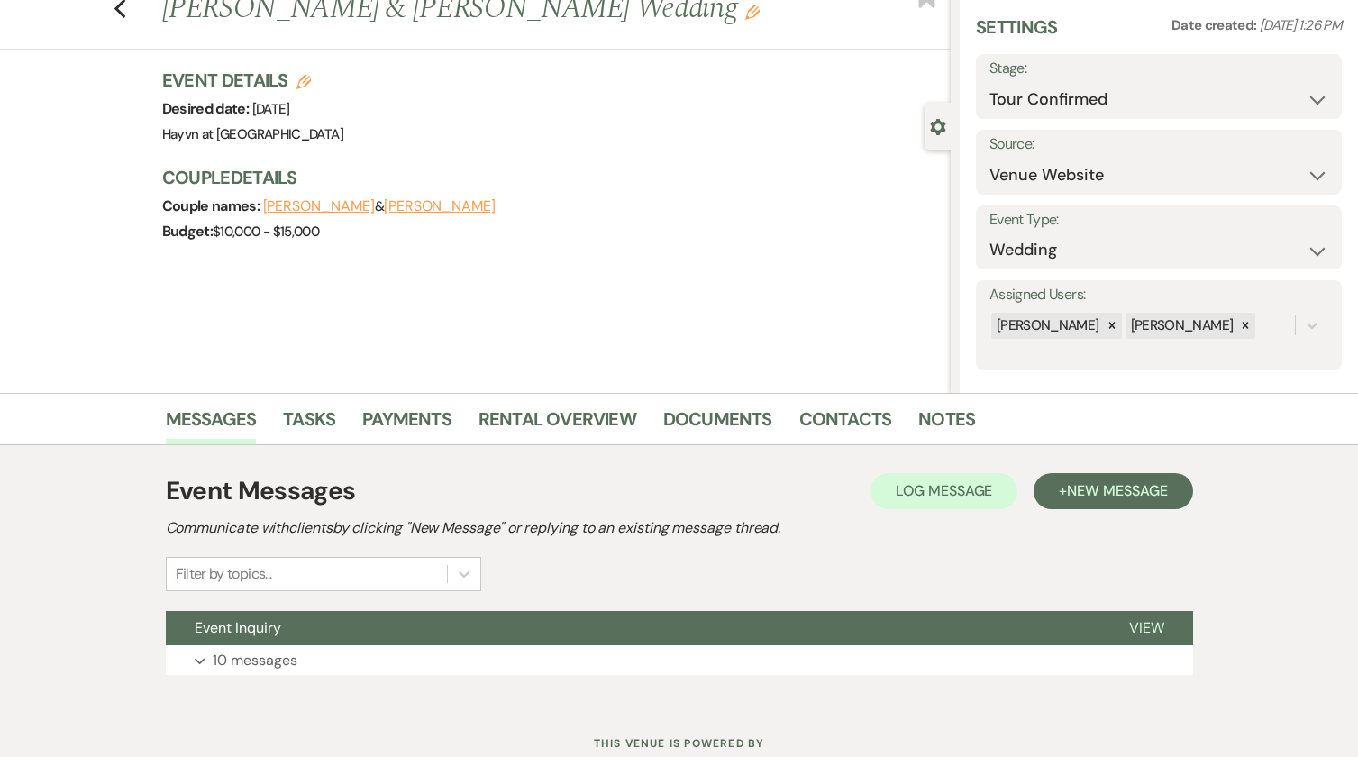
scroll to position [121, 0]
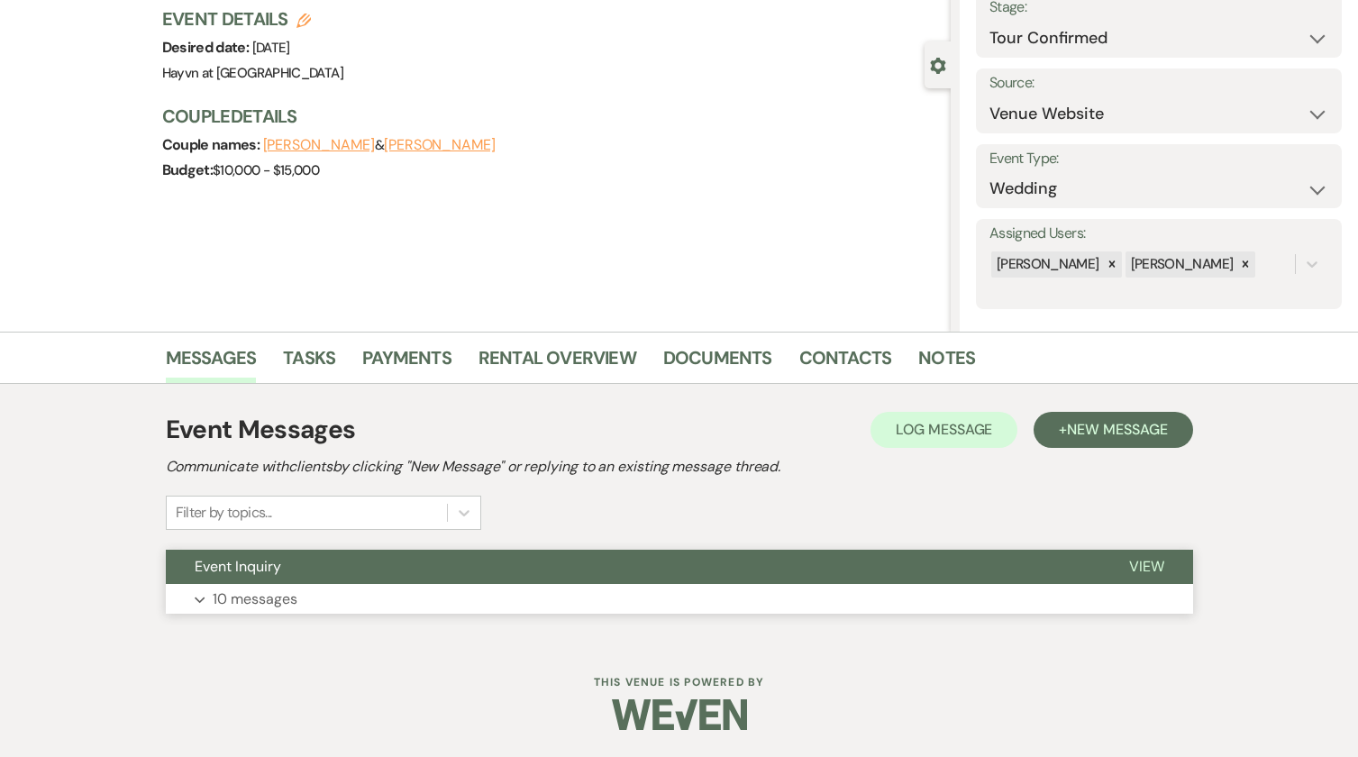
drag, startPoint x: 205, startPoint y: 600, endPoint x: 204, endPoint y: 589, distance: 10.9
click at [204, 589] on button "Expand 10 messages" at bounding box center [680, 599] width 1028 height 31
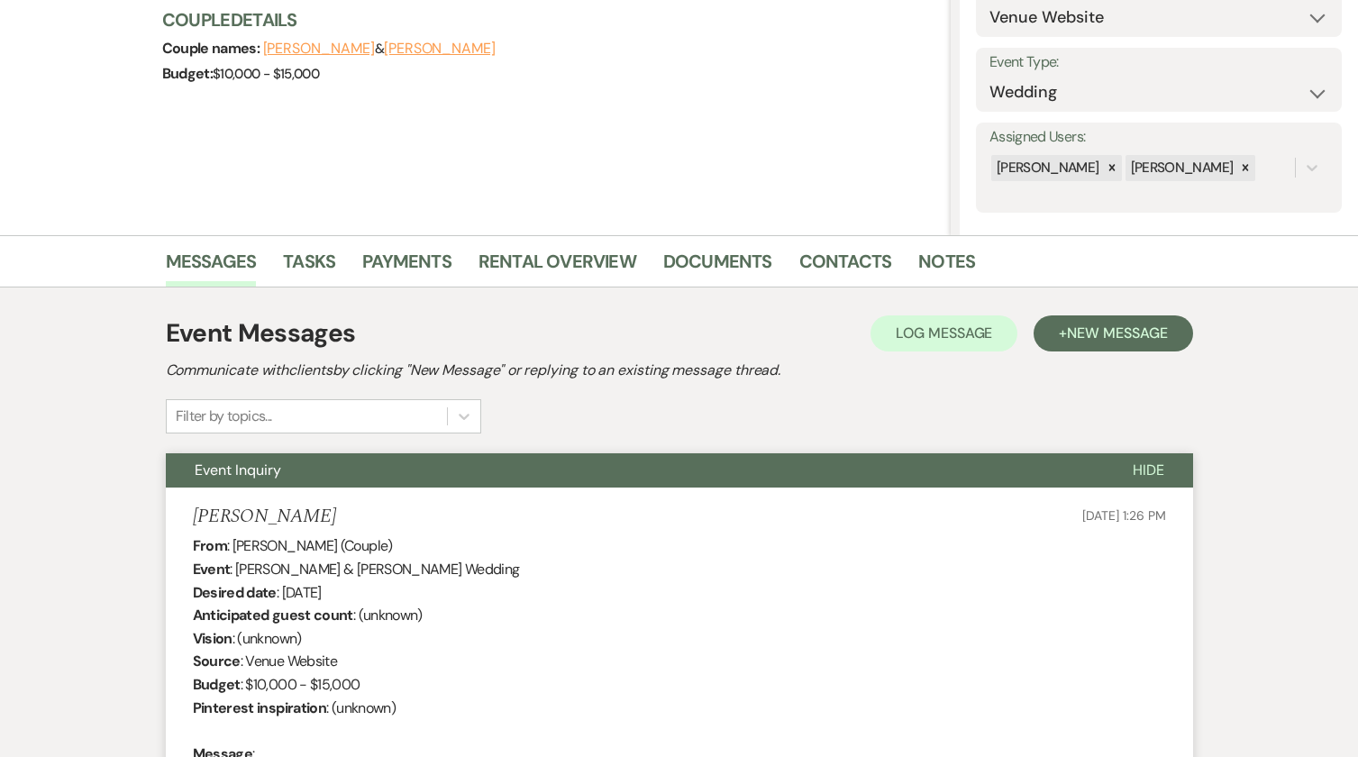
scroll to position [0, 0]
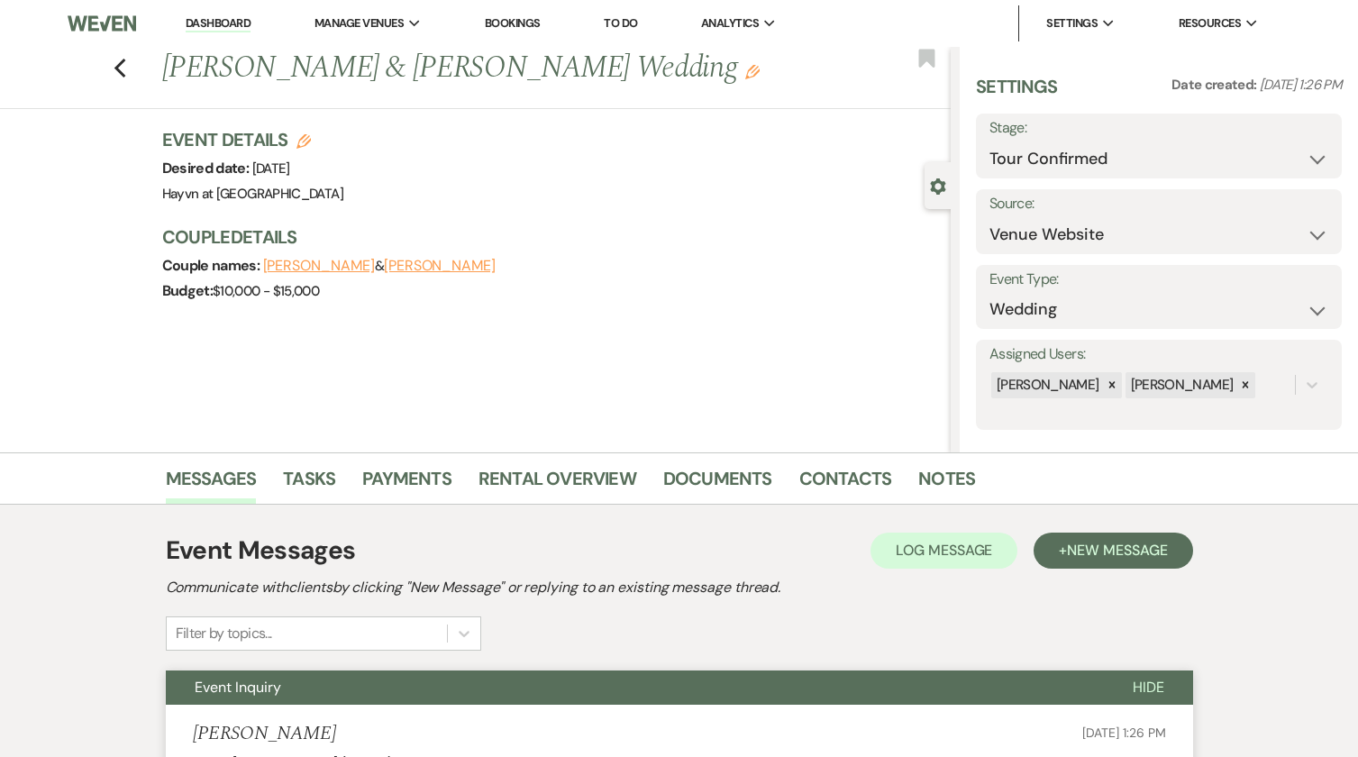
click at [136, 71] on div "Previous [PERSON_NAME] & [PERSON_NAME] Wedding Edit Bookmark" at bounding box center [471, 78] width 960 height 62
click at [127, 68] on icon "Previous" at bounding box center [121, 69] width 14 height 22
select select "4"
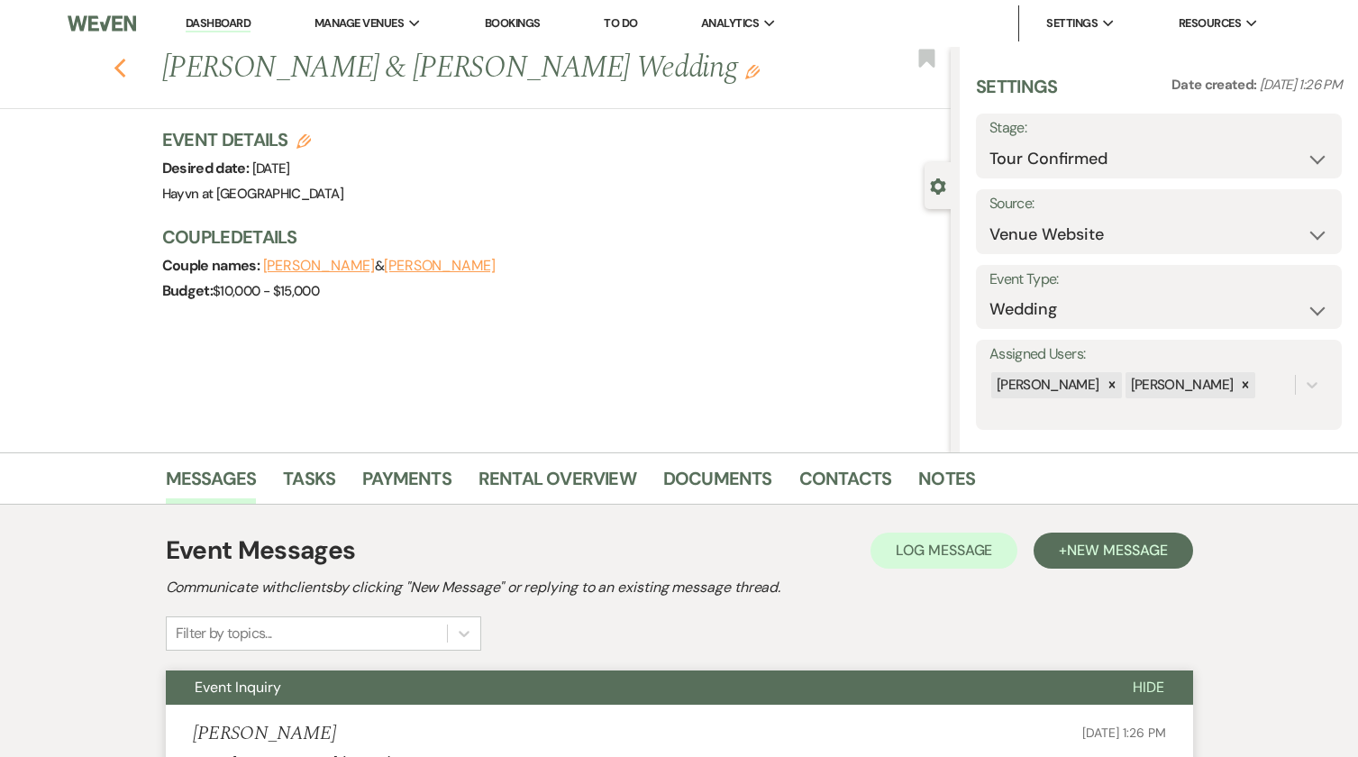
select select "4"
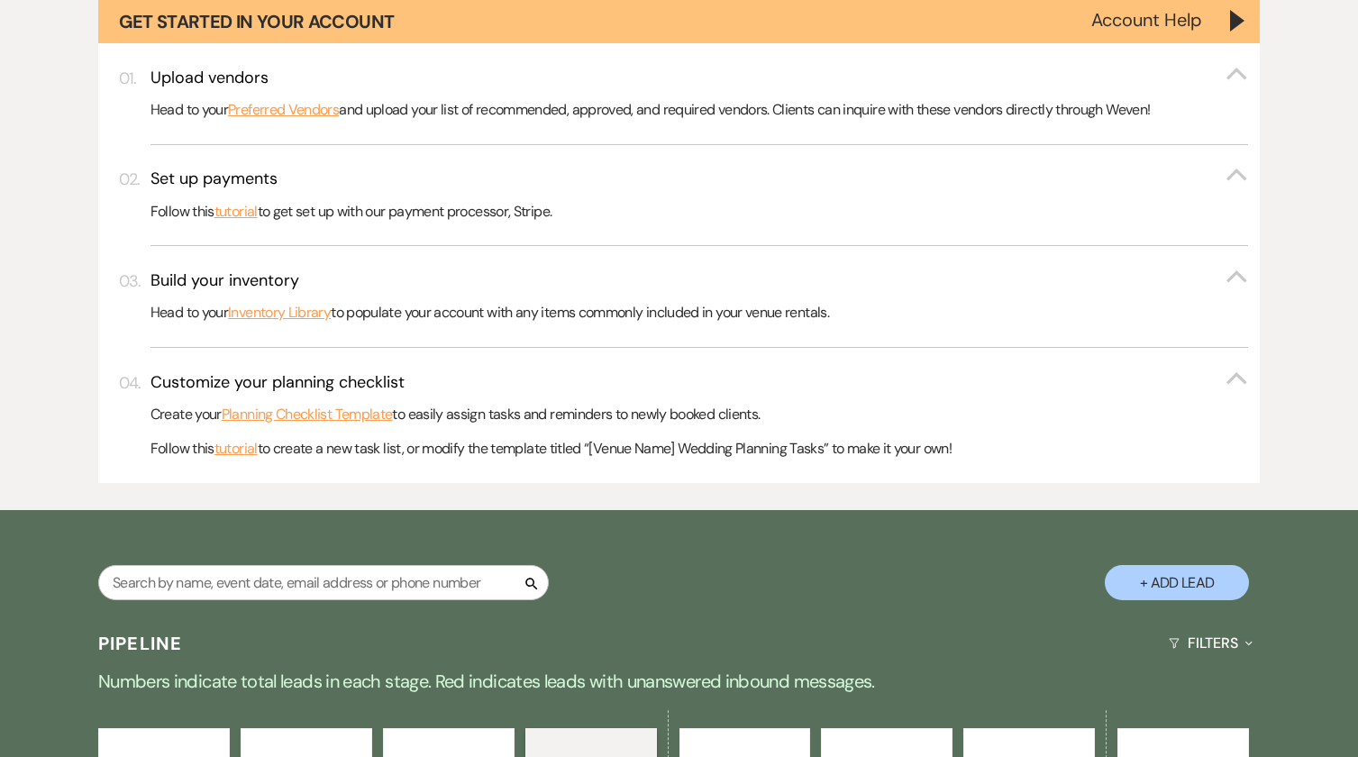
scroll to position [721, 0]
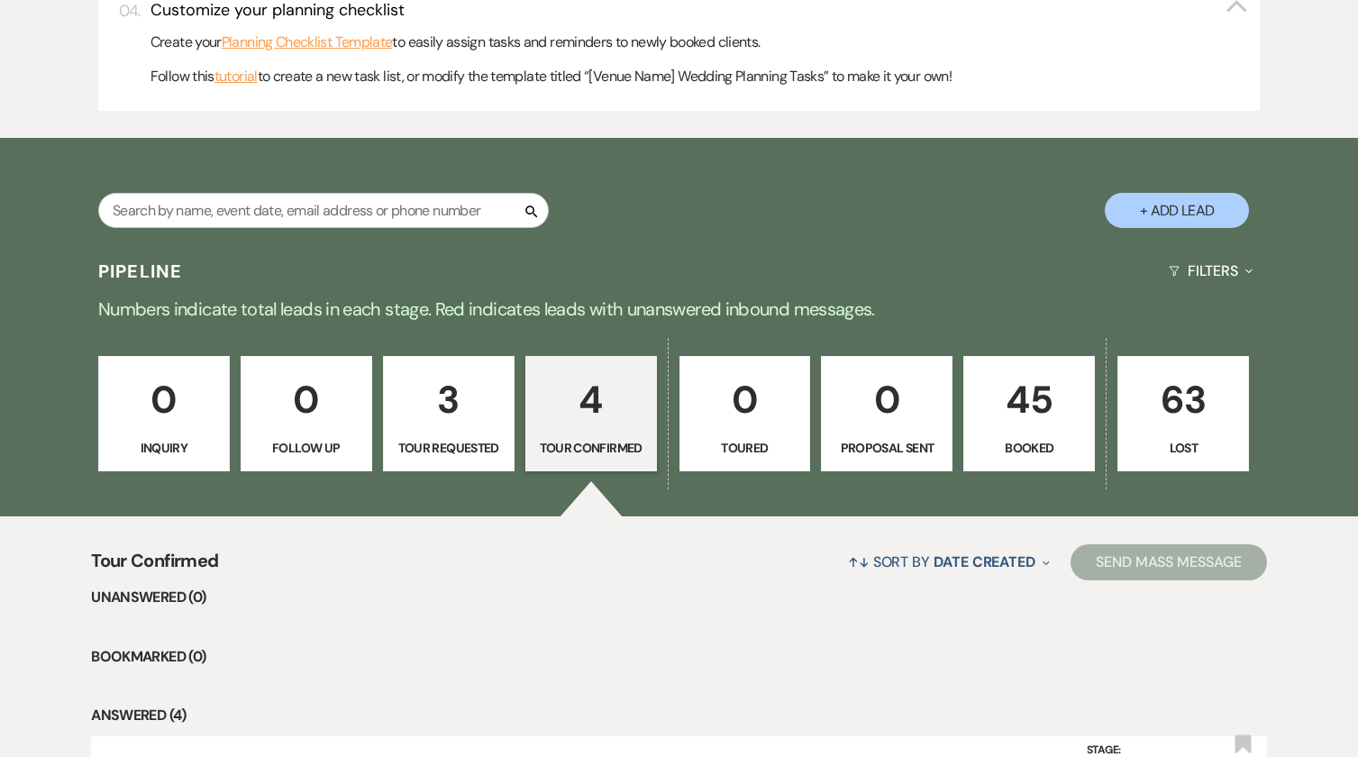
click at [1049, 421] on p "45" at bounding box center [1029, 400] width 108 height 60
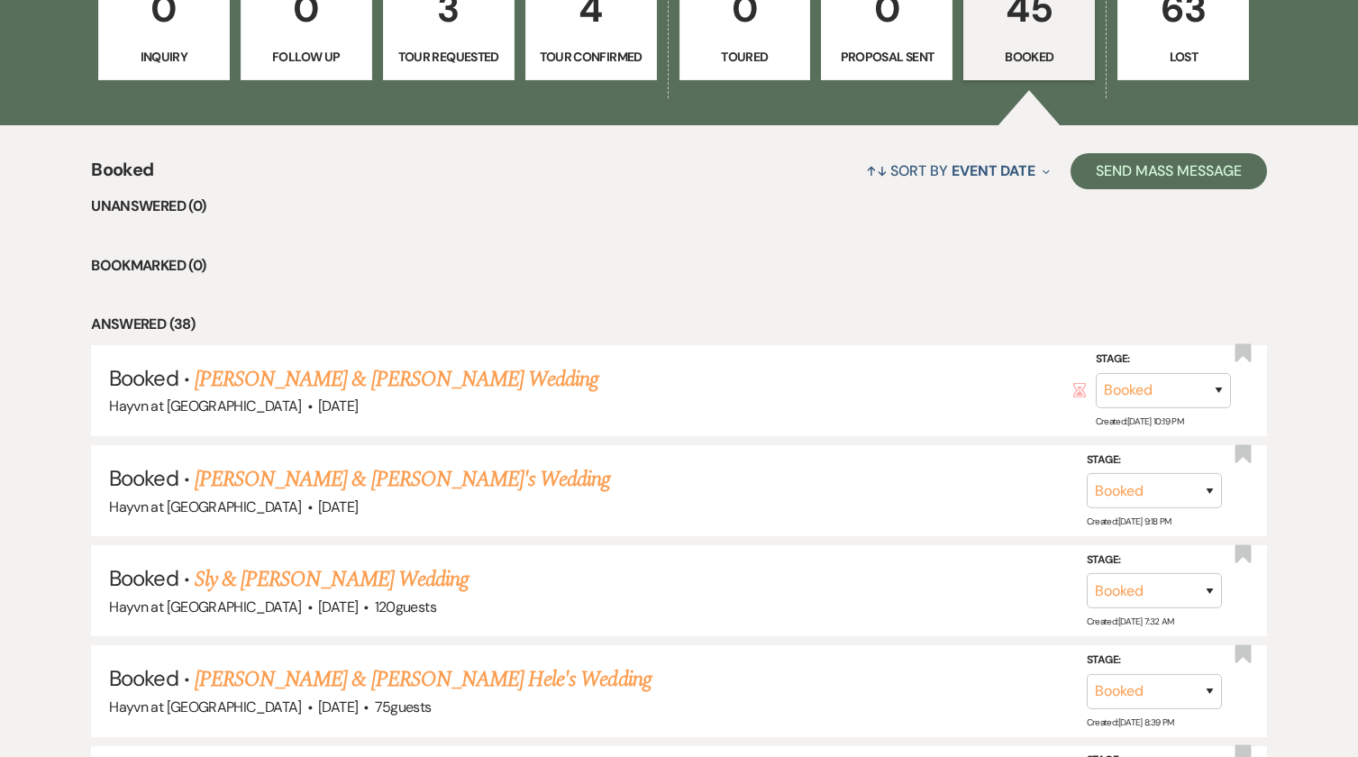
scroll to position [900, 0]
